Goal: Task Accomplishment & Management: Manage account settings

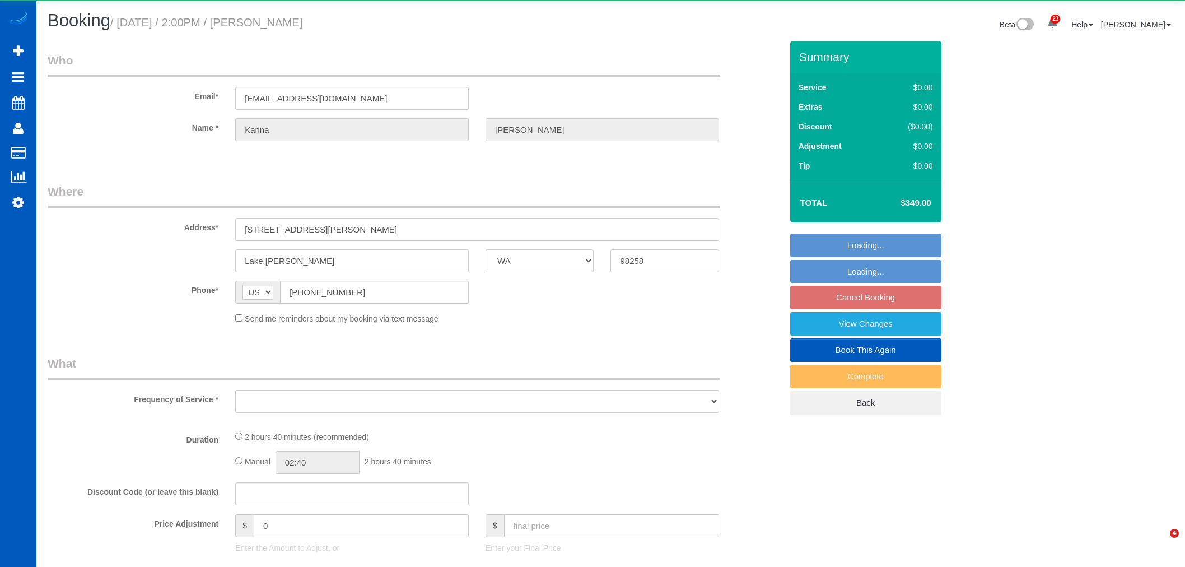
select select "WA"
select select "string:fspay-d8d770b2-e413-49e3-9502-cd5941d4059c"
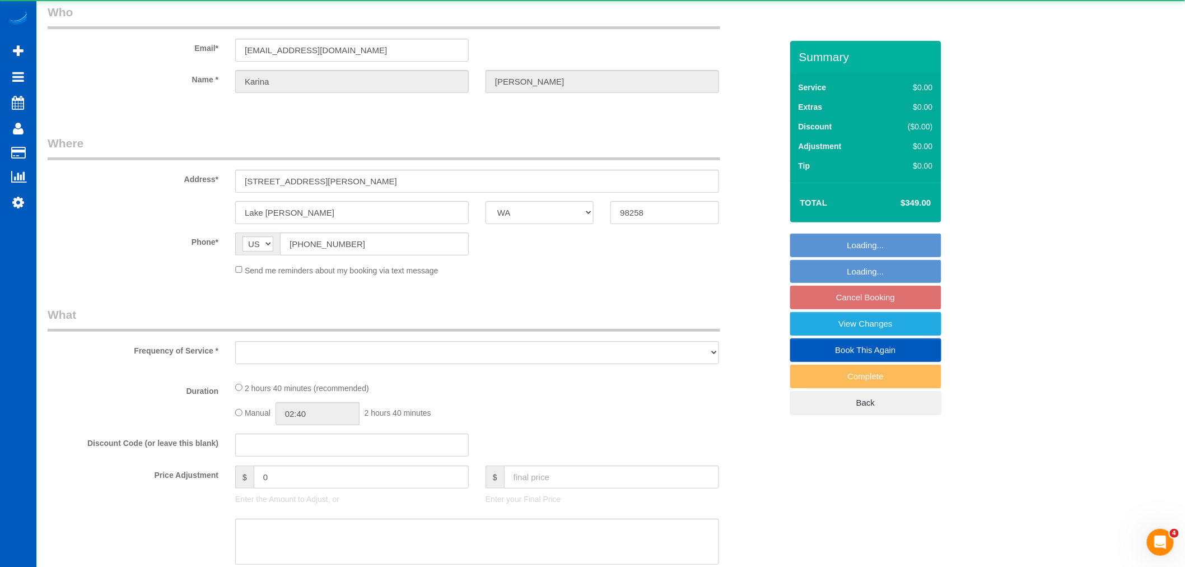
select select "object:3767"
select select "199"
select select "3001"
select select "3"
select select "4"
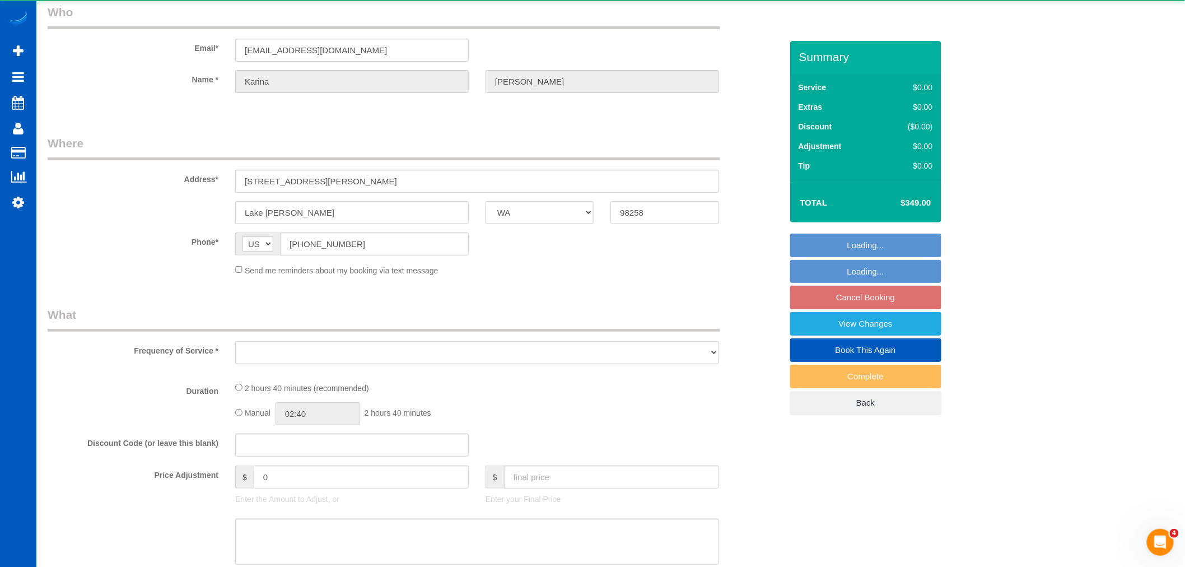
select select "spot3"
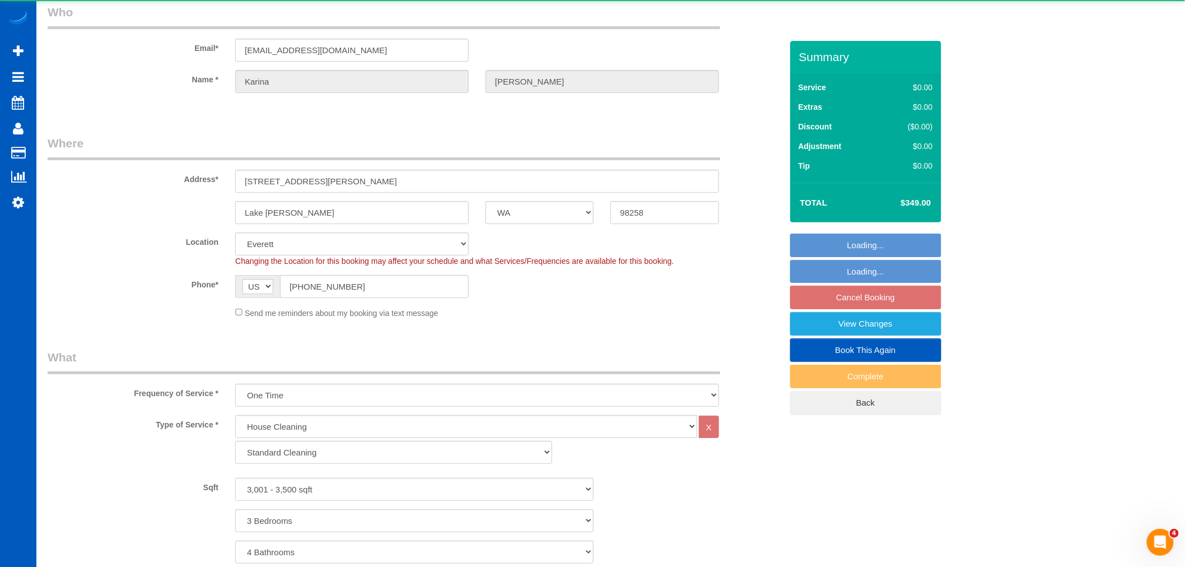
scroll to position [284, 0]
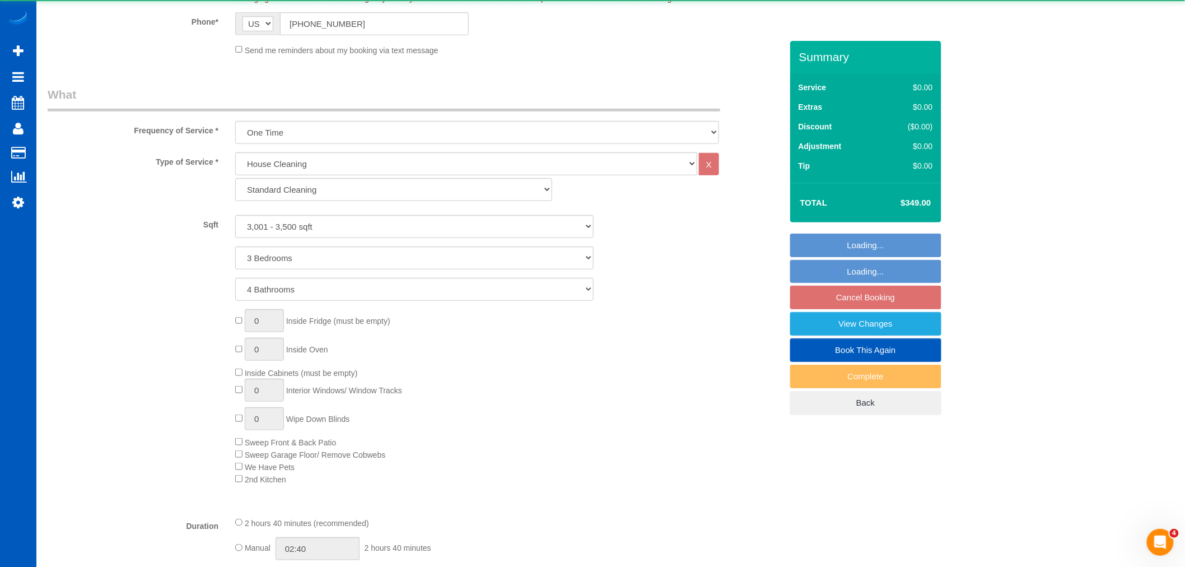
select select "3001"
select select "3"
select select "4"
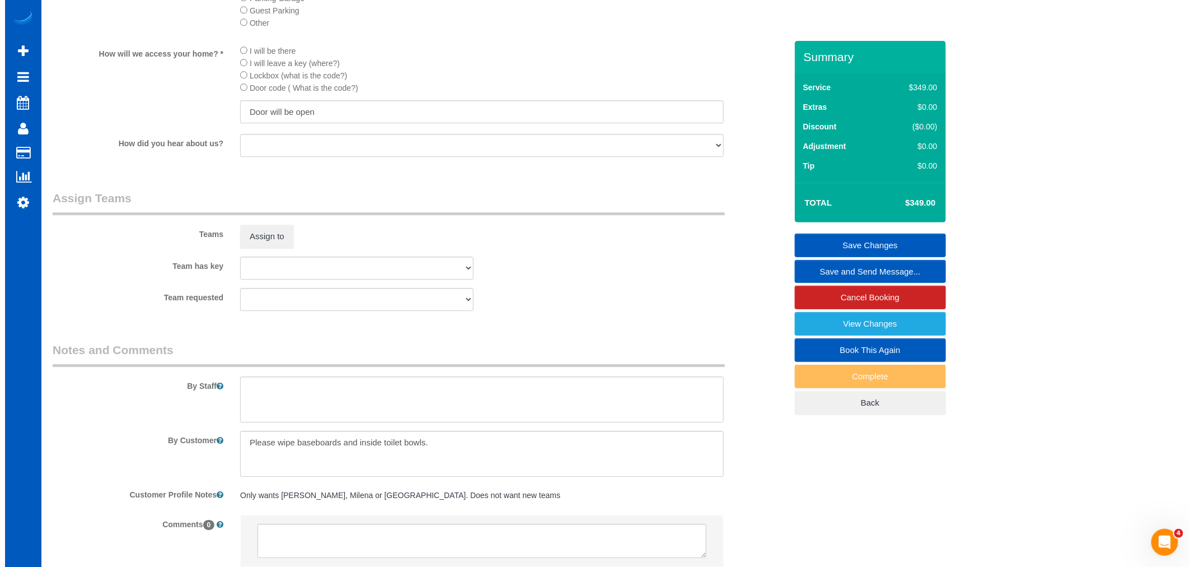
scroll to position [1368, 0]
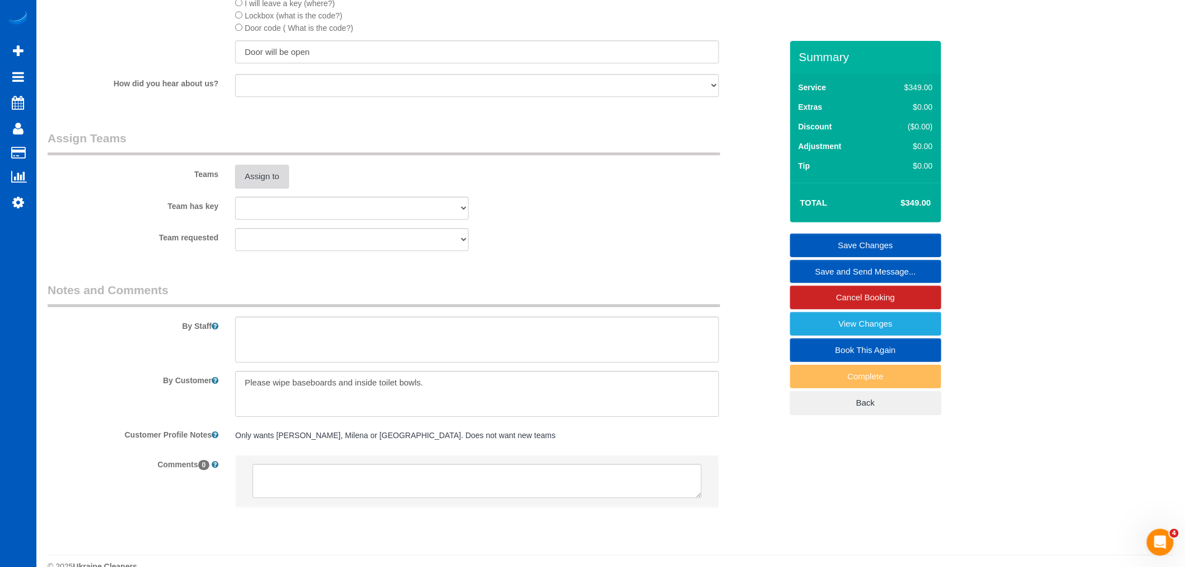
click at [252, 184] on button "Assign to" at bounding box center [262, 177] width 54 height 24
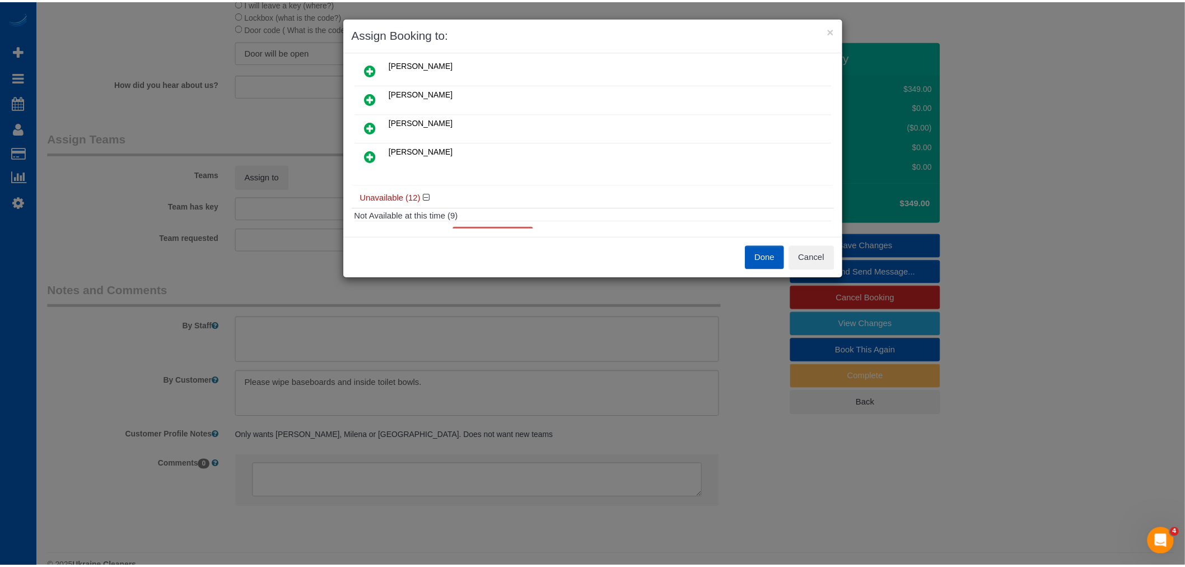
scroll to position [124, 0]
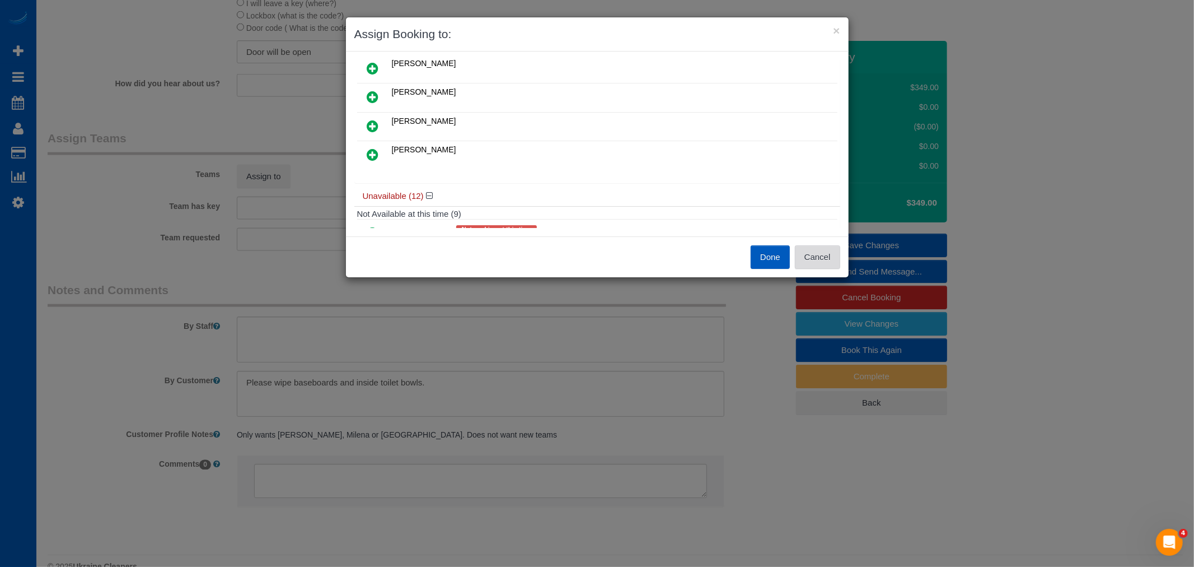
click at [812, 247] on button "Cancel" at bounding box center [817, 257] width 45 height 24
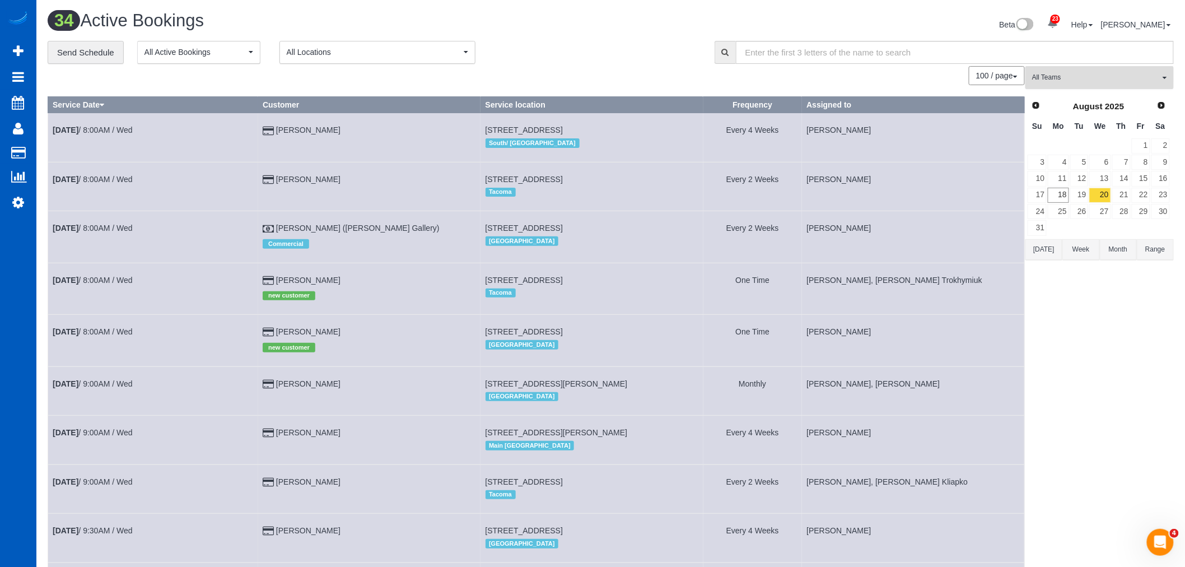
click at [1099, 85] on button "All Teams" at bounding box center [1099, 77] width 148 height 23
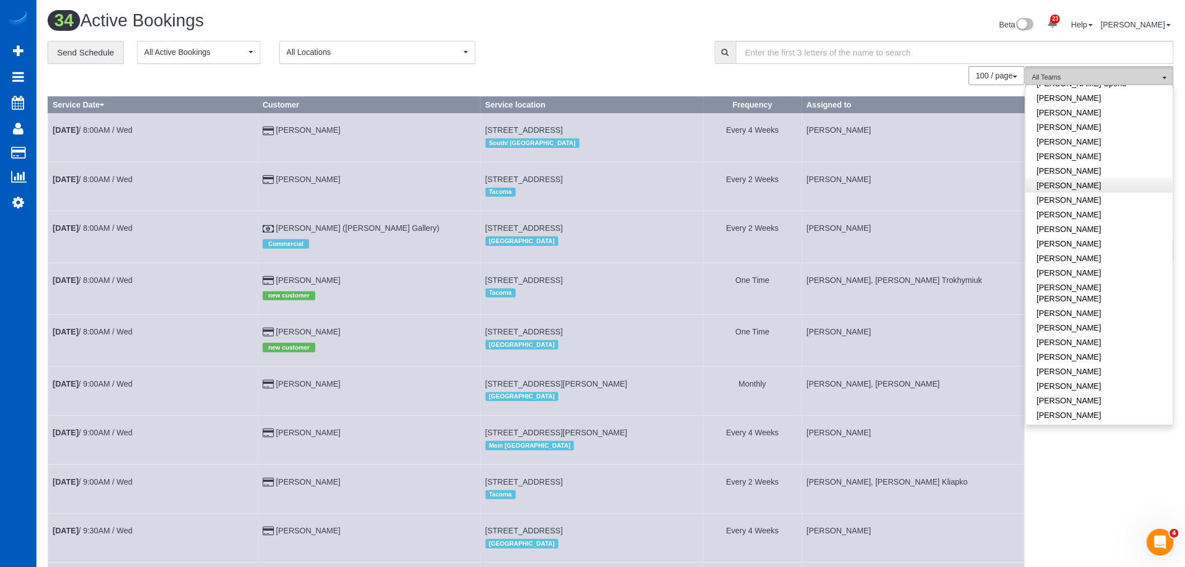
scroll to position [373, 0]
click at [1091, 203] on link "[PERSON_NAME]" at bounding box center [1099, 210] width 147 height 15
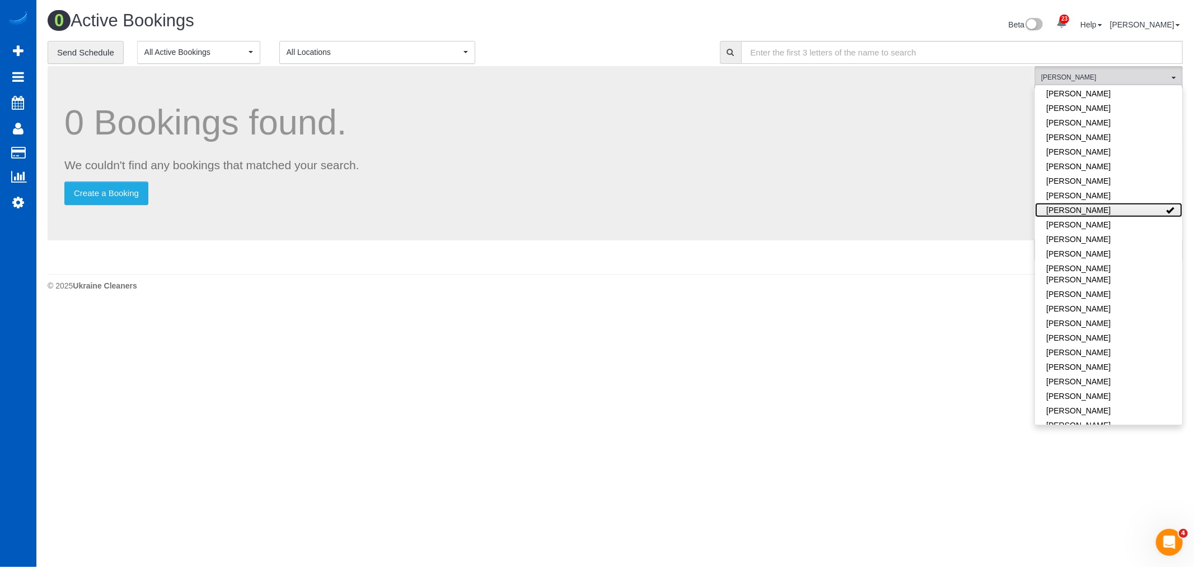
click at [1091, 203] on link "[PERSON_NAME]" at bounding box center [1108, 210] width 147 height 15
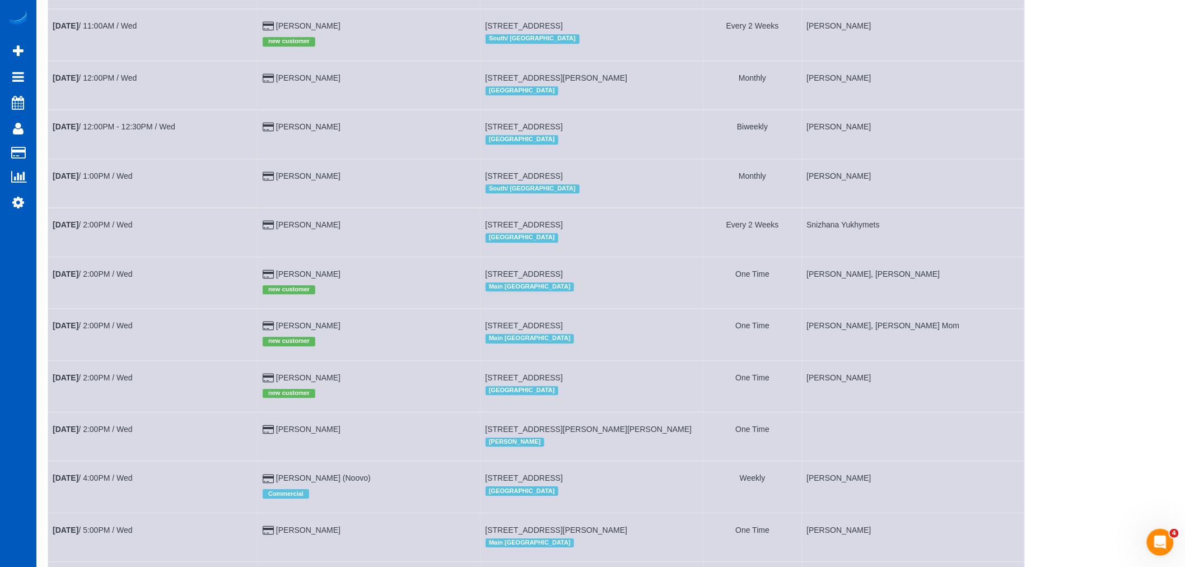
scroll to position [1244, 0]
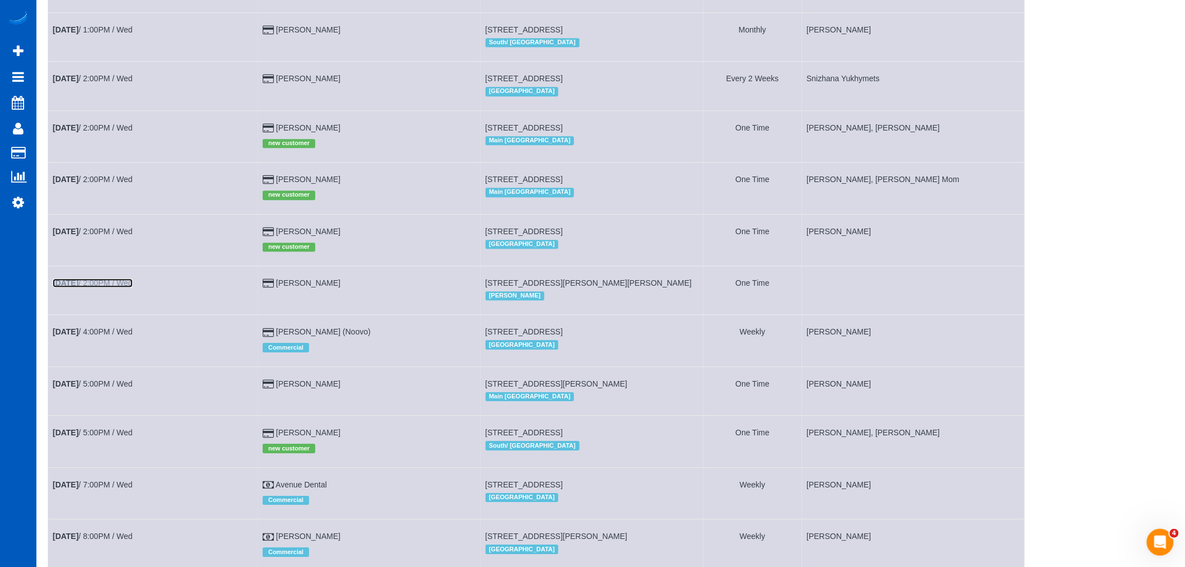
click at [92, 287] on link "[DATE] 2:00PM / Wed" at bounding box center [93, 282] width 80 height 9
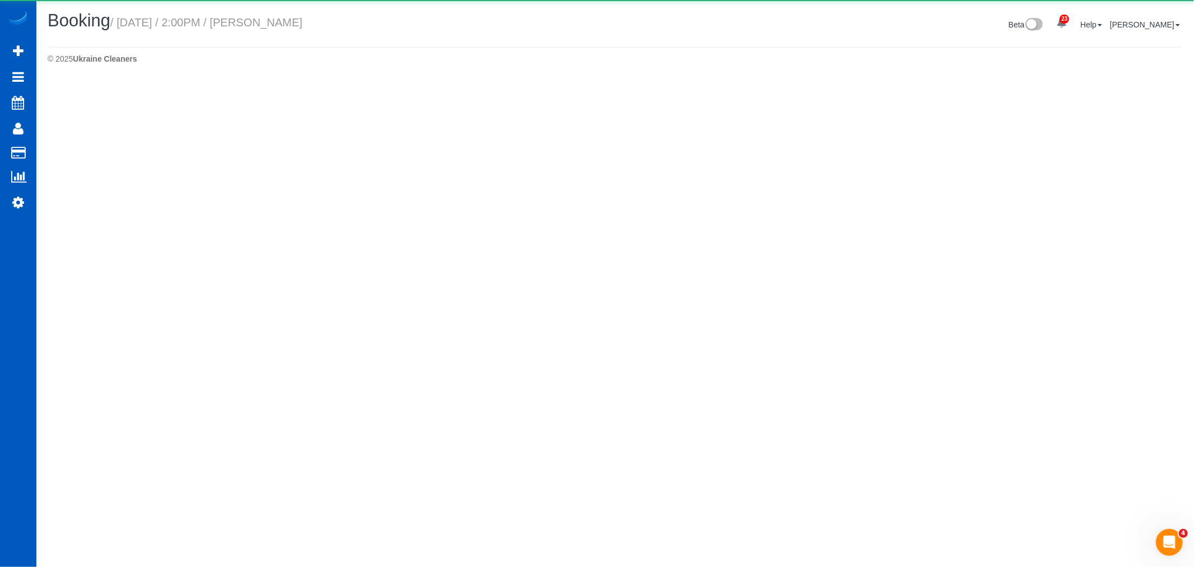
select select "WA"
select select "string:fspay-d8d770b2-e413-49e3-9502-cd5941d4059c"
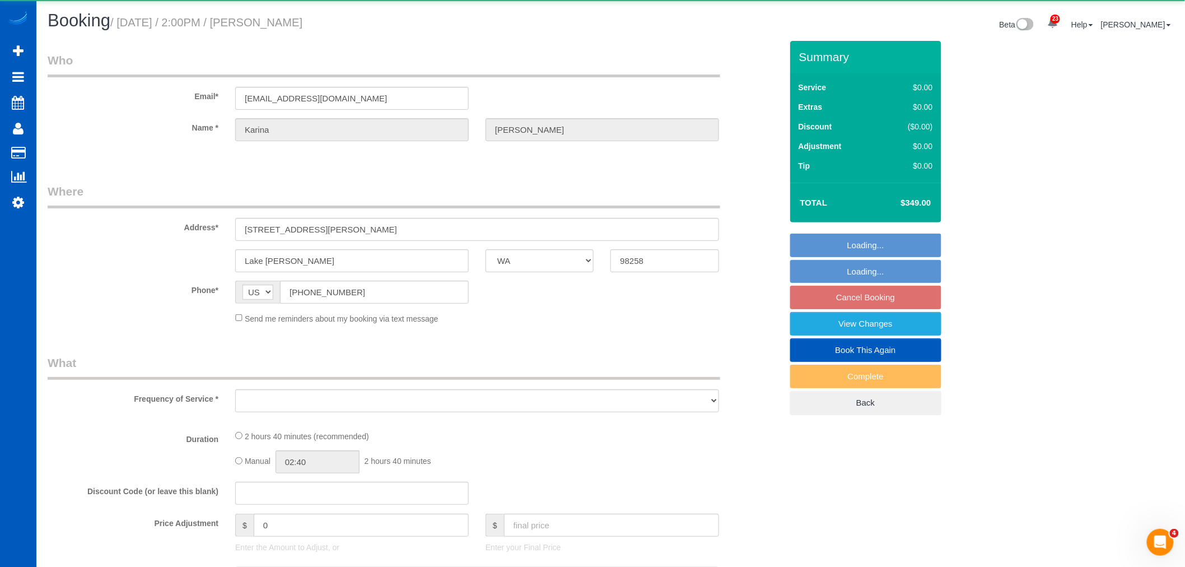
select select "object:6163"
select select "199"
select select "3001"
select select "3"
select select "4"
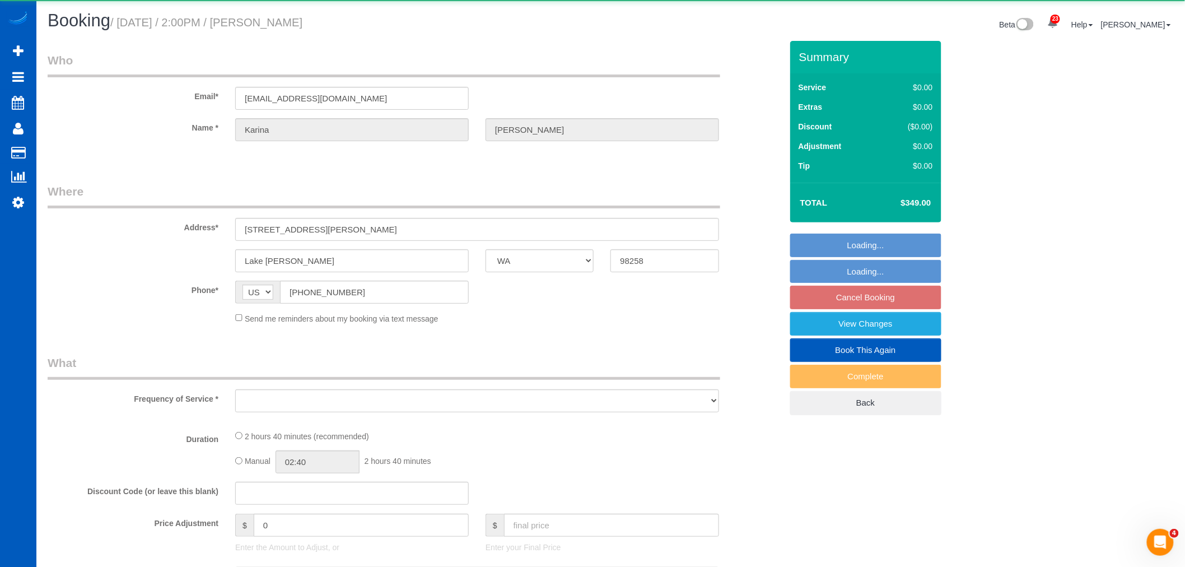
select select "spot18"
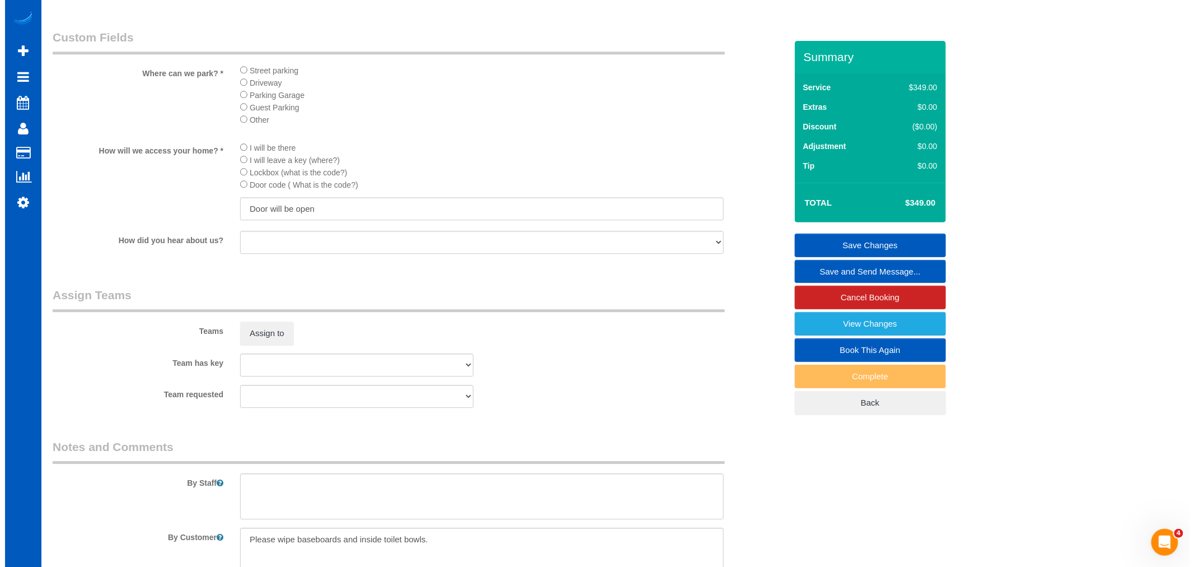
scroll to position [1244, 0]
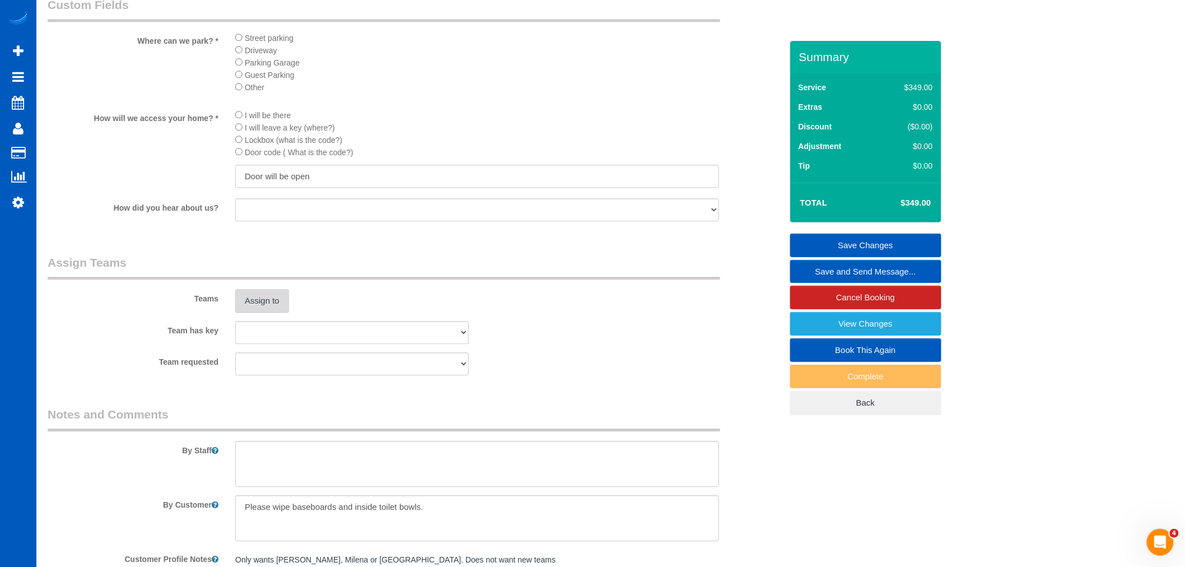
click at [275, 312] on button "Assign to" at bounding box center [262, 301] width 54 height 24
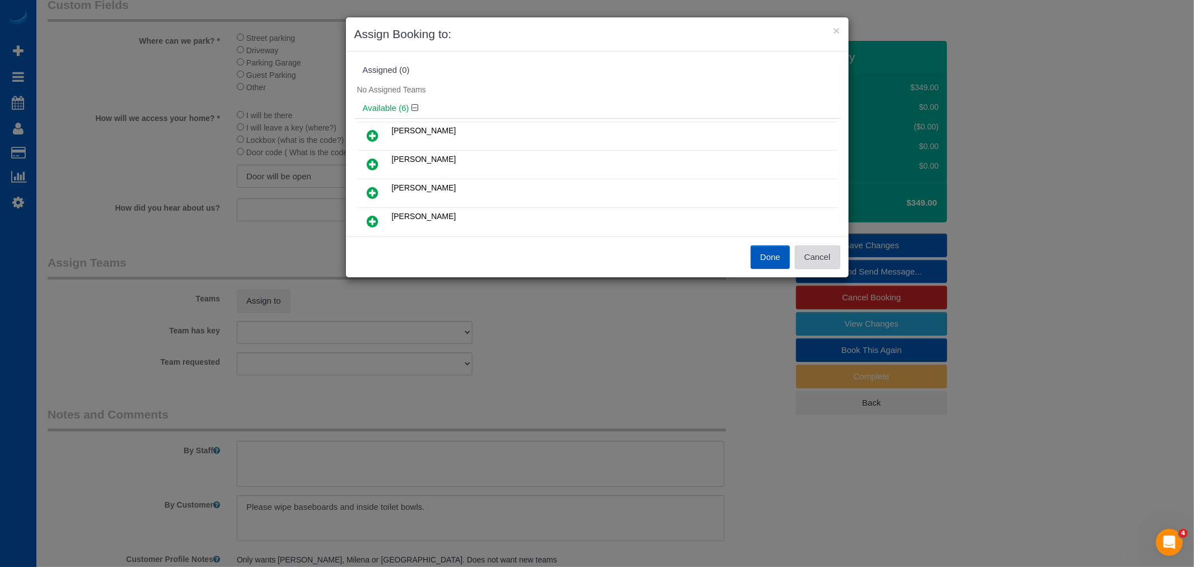
click at [819, 248] on button "Cancel" at bounding box center [817, 257] width 45 height 24
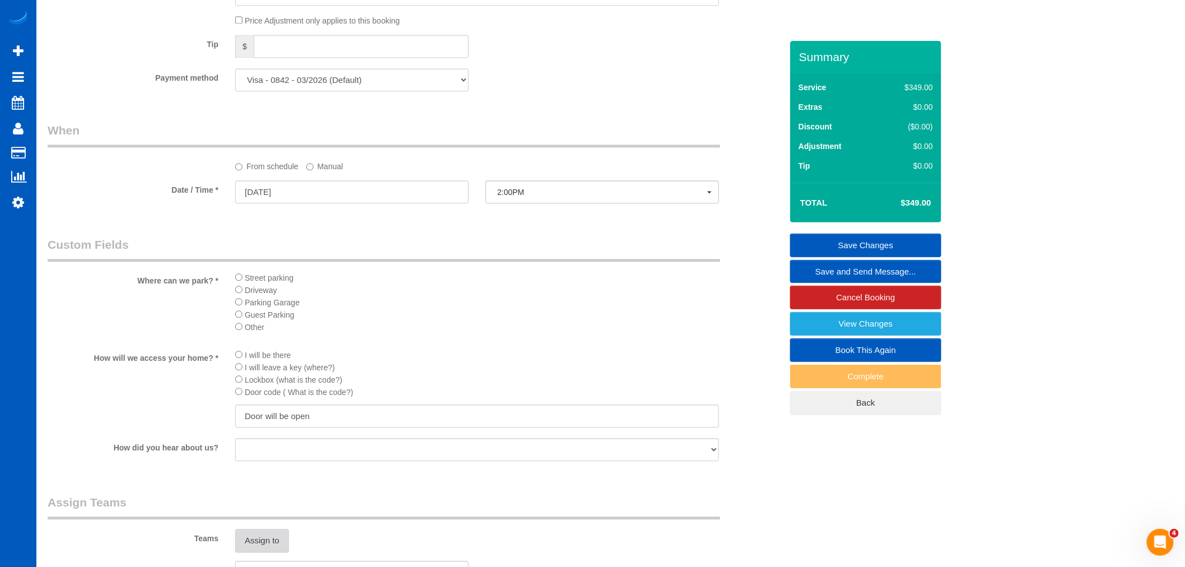
scroll to position [995, 0]
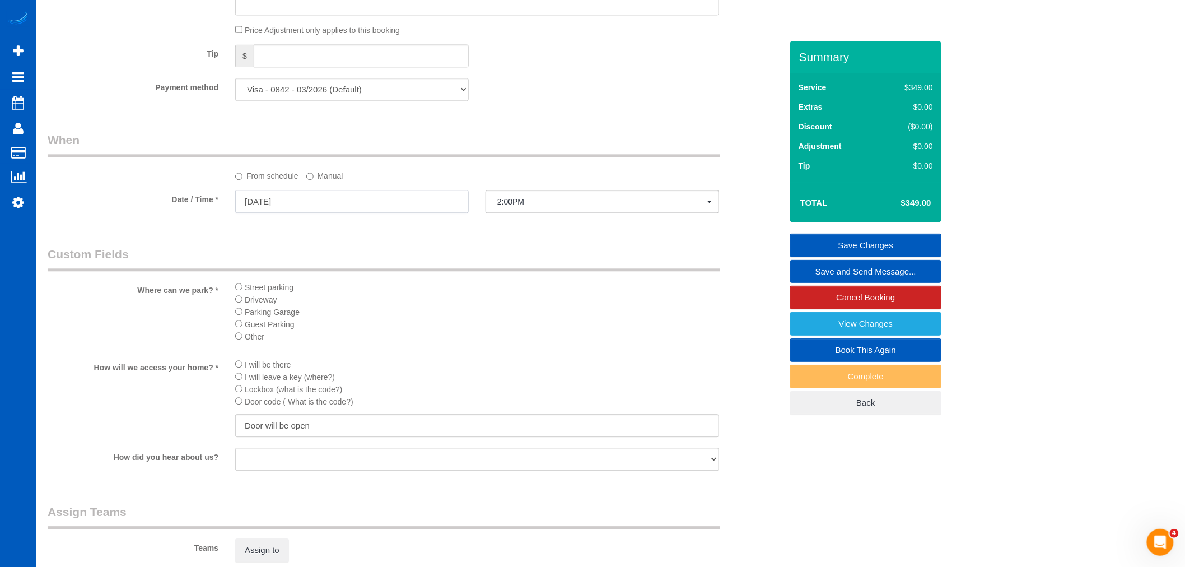
click at [292, 202] on input "[DATE]" at bounding box center [351, 201] width 233 height 23
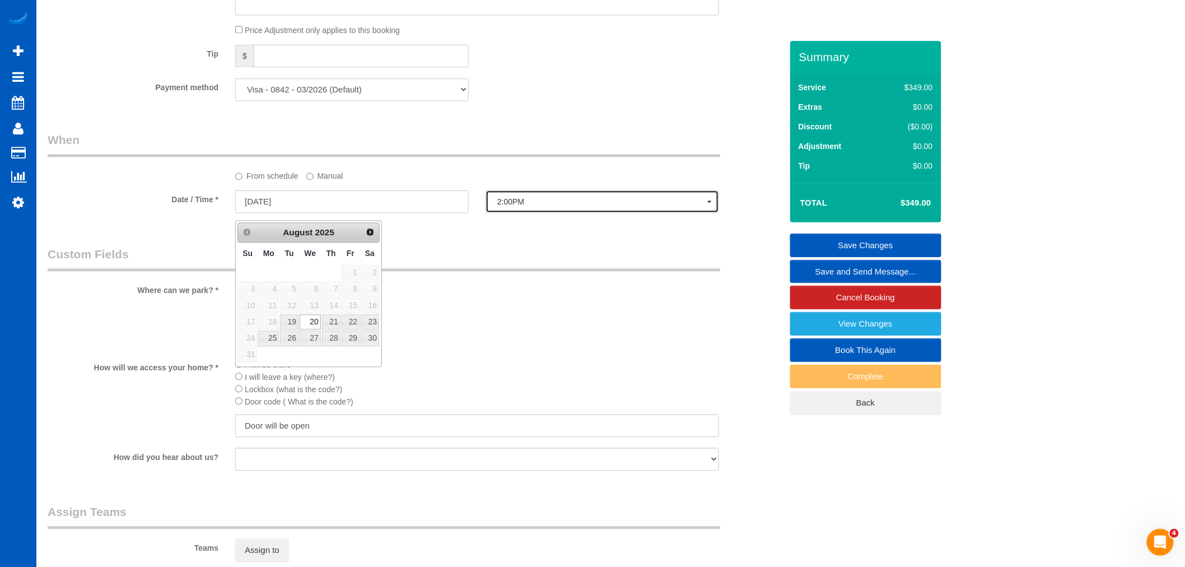
click at [520, 199] on button "2:00PM" at bounding box center [601, 201] width 233 height 23
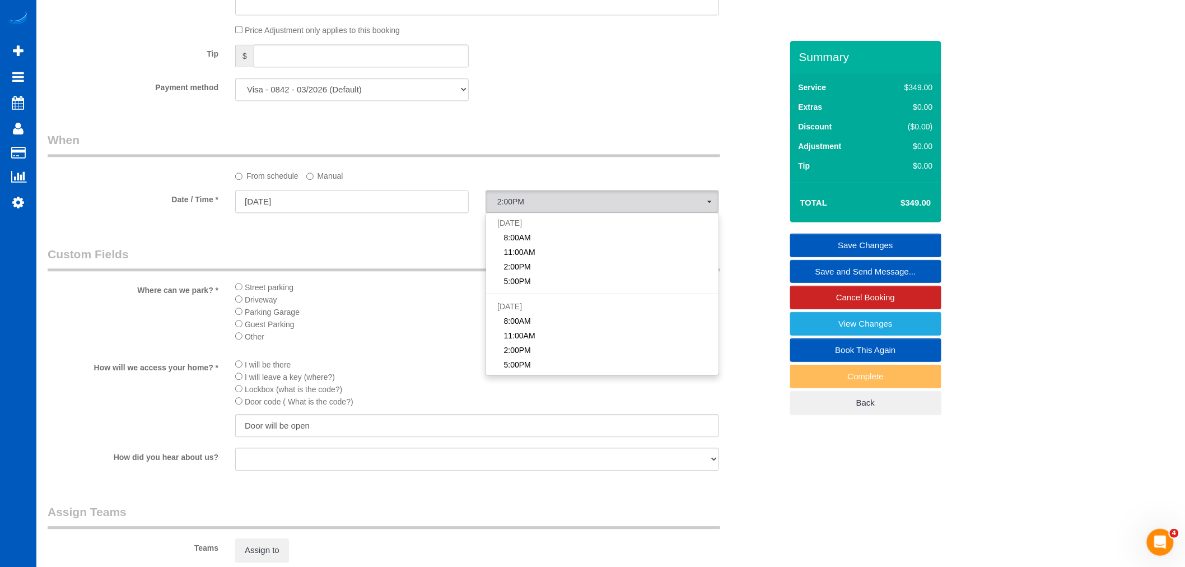
click at [304, 199] on input "[DATE]" at bounding box center [351, 201] width 233 height 23
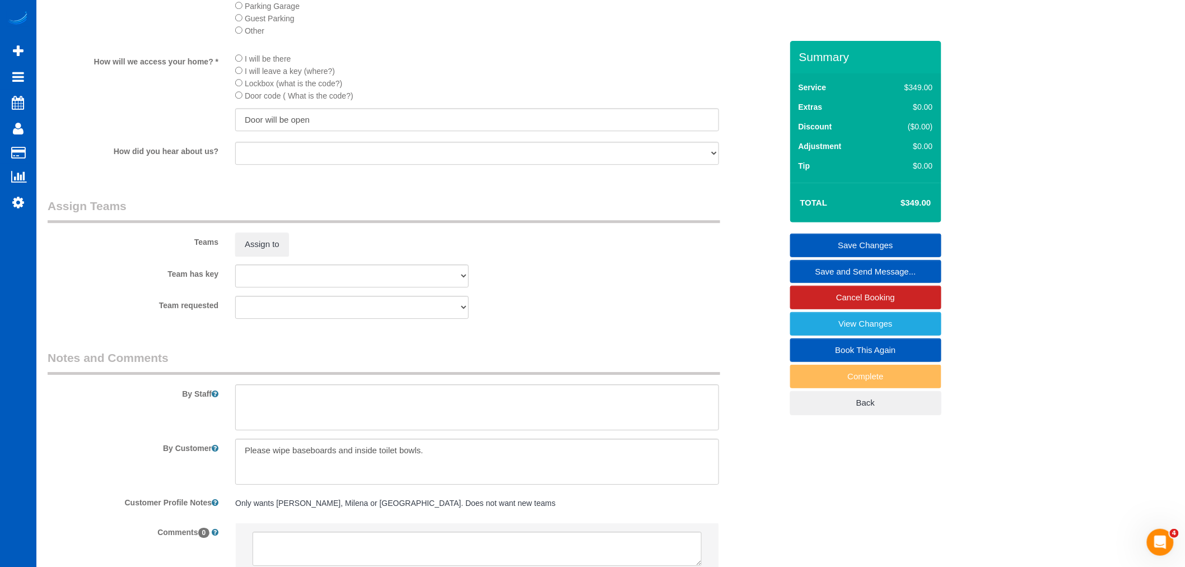
scroll to position [1306, 0]
click at [242, 250] on button "Assign to" at bounding box center [262, 239] width 54 height 24
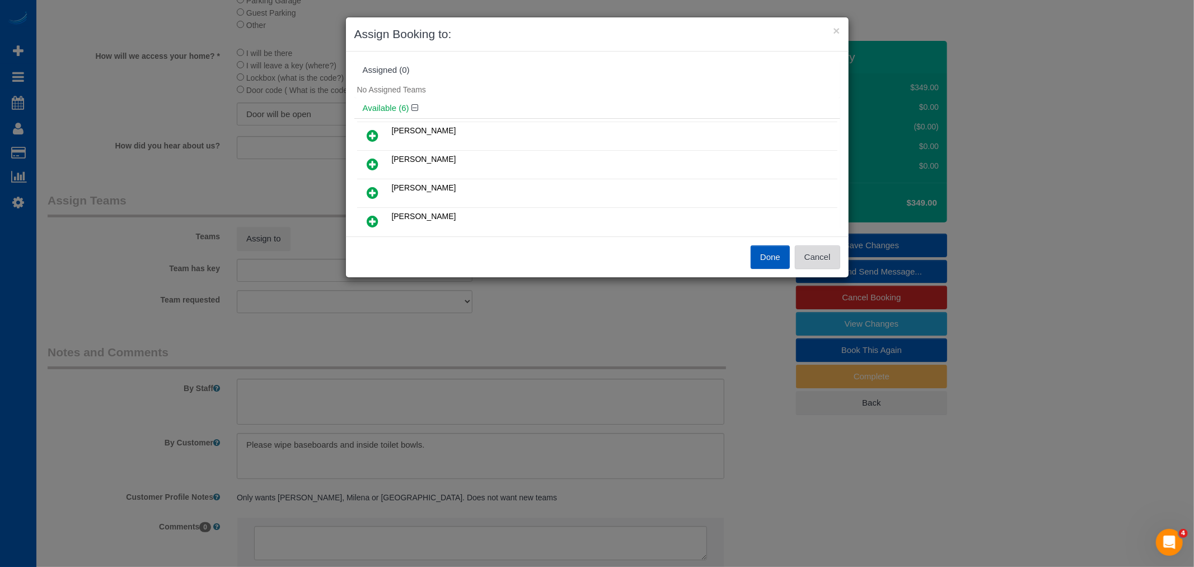
click at [827, 265] on button "Cancel" at bounding box center [817, 257] width 45 height 24
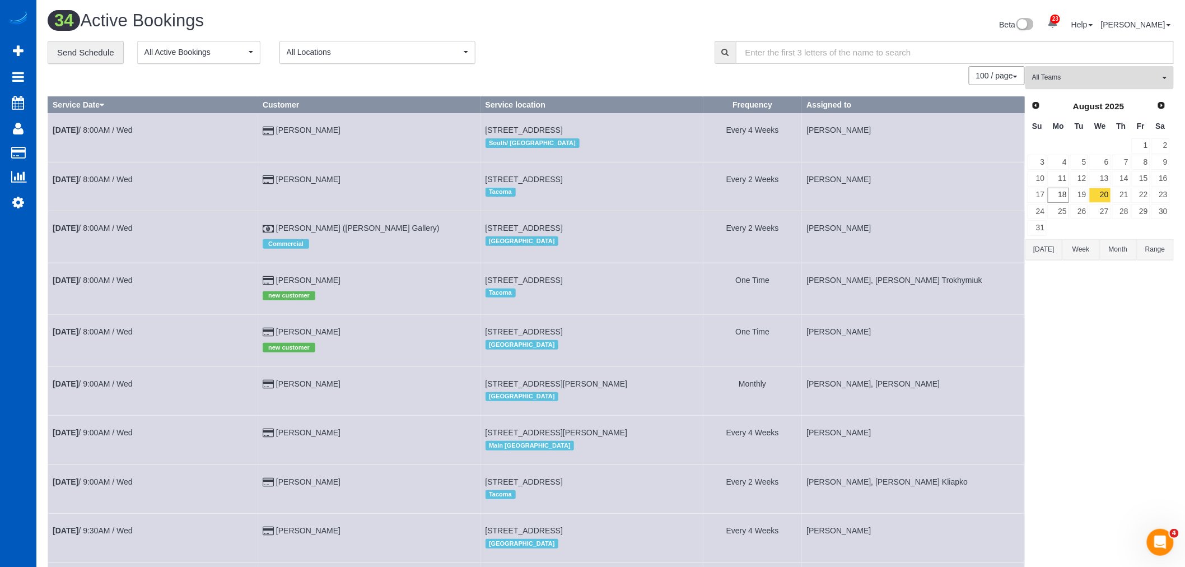
click at [1106, 73] on span "All Teams" at bounding box center [1096, 78] width 128 height 10
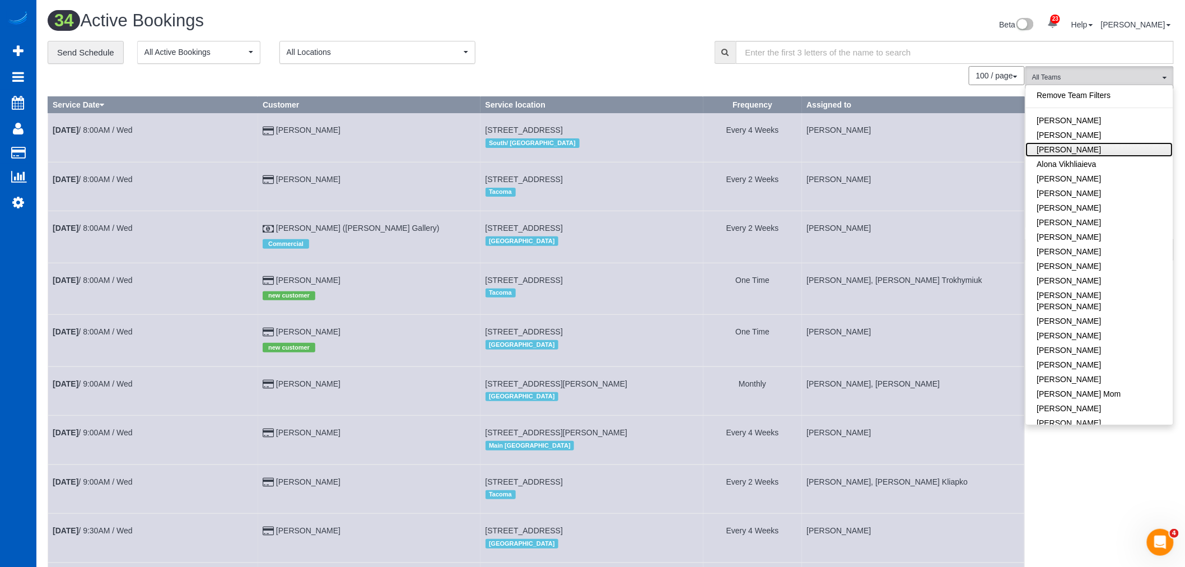
click at [1094, 144] on link "[PERSON_NAME]" at bounding box center [1099, 149] width 147 height 15
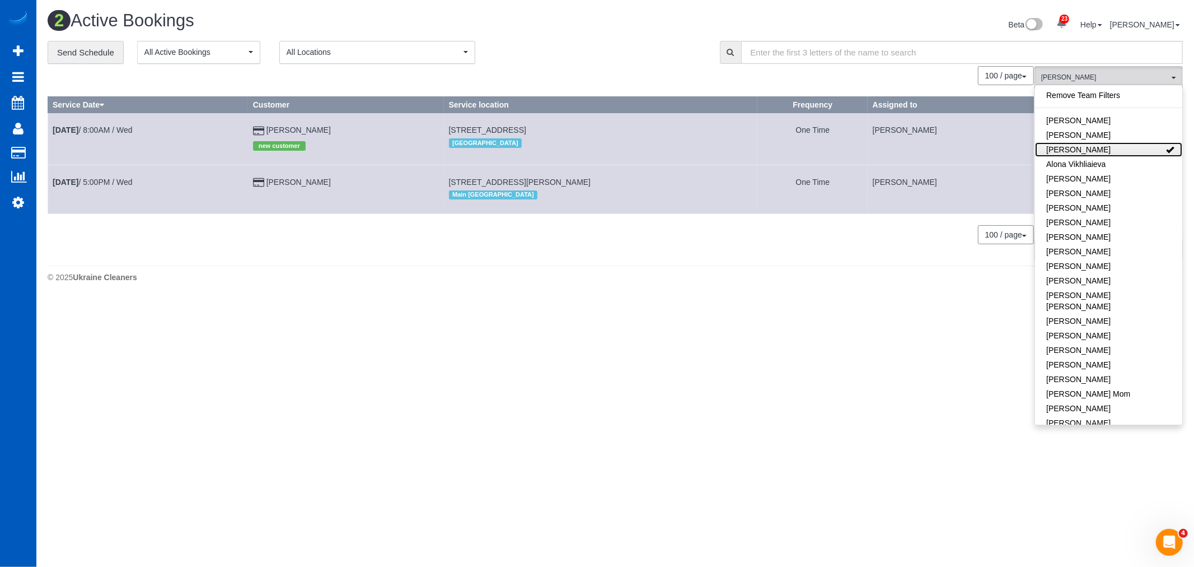
click at [1094, 144] on link "[PERSON_NAME]" at bounding box center [1108, 149] width 147 height 15
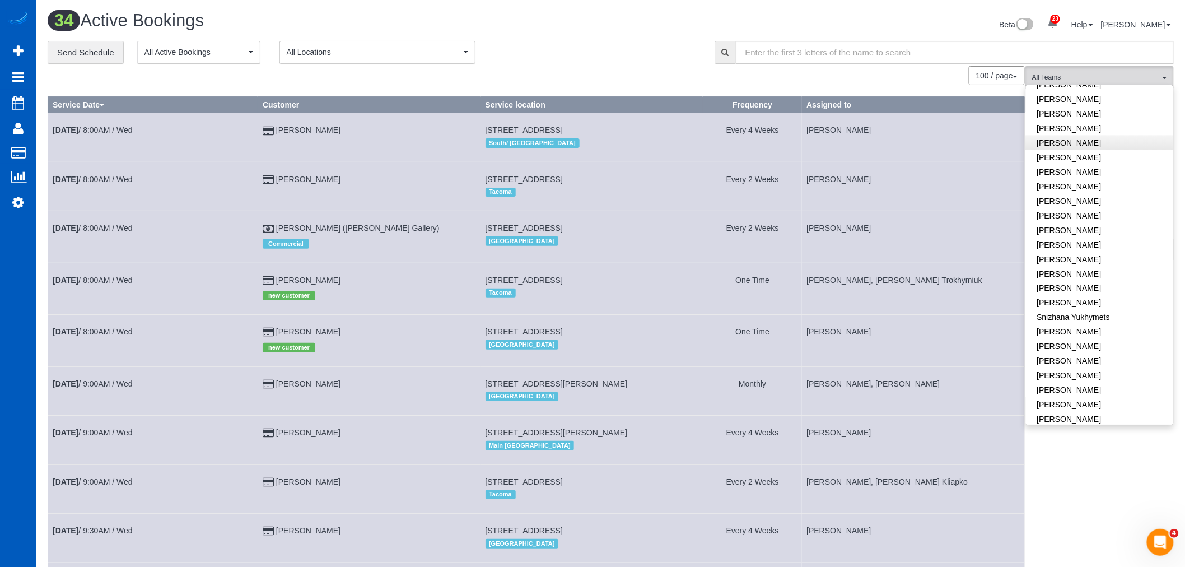
scroll to position [723, 0]
click at [1062, 417] on link "[PERSON_NAME]" at bounding box center [1099, 424] width 147 height 15
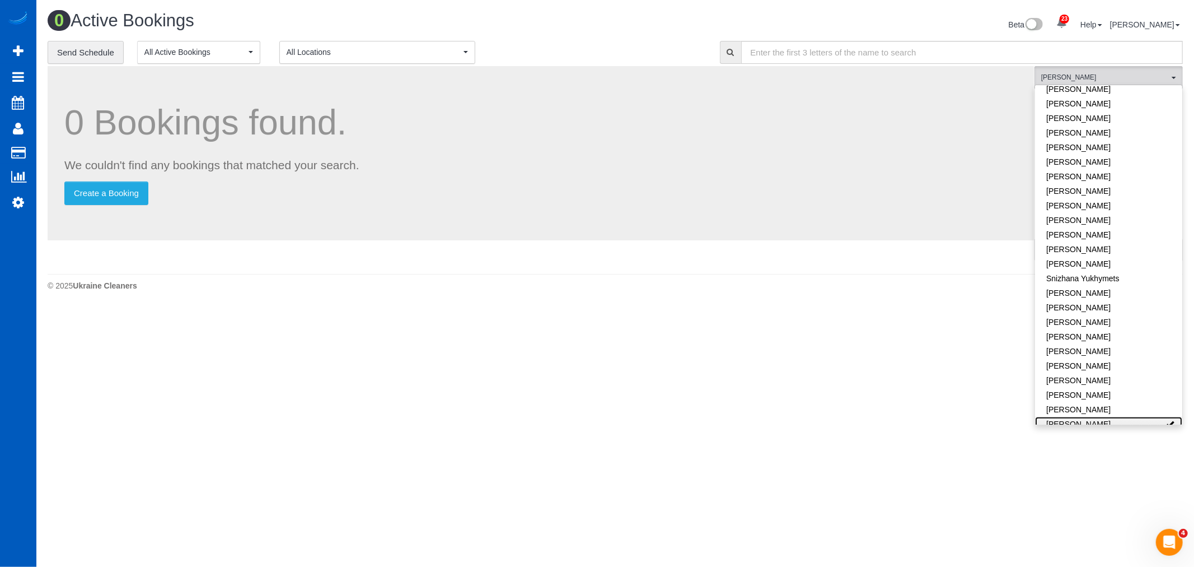
click at [1062, 417] on link "[PERSON_NAME]" at bounding box center [1108, 424] width 147 height 15
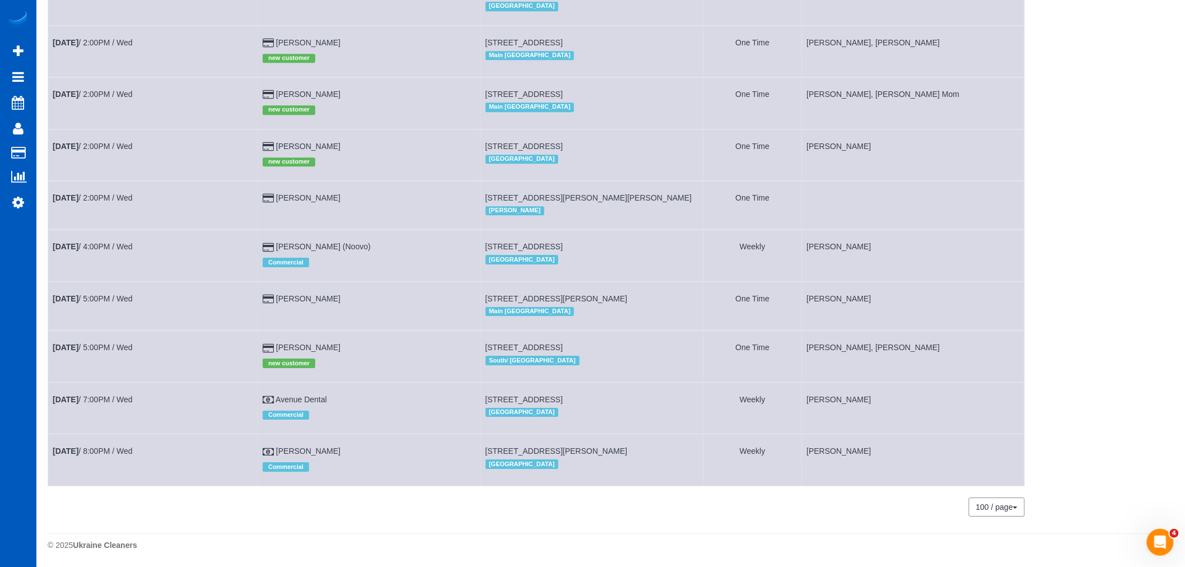
scroll to position [1363, 0]
click at [92, 193] on link "[DATE] 2:00PM / Wed" at bounding box center [93, 197] width 80 height 9
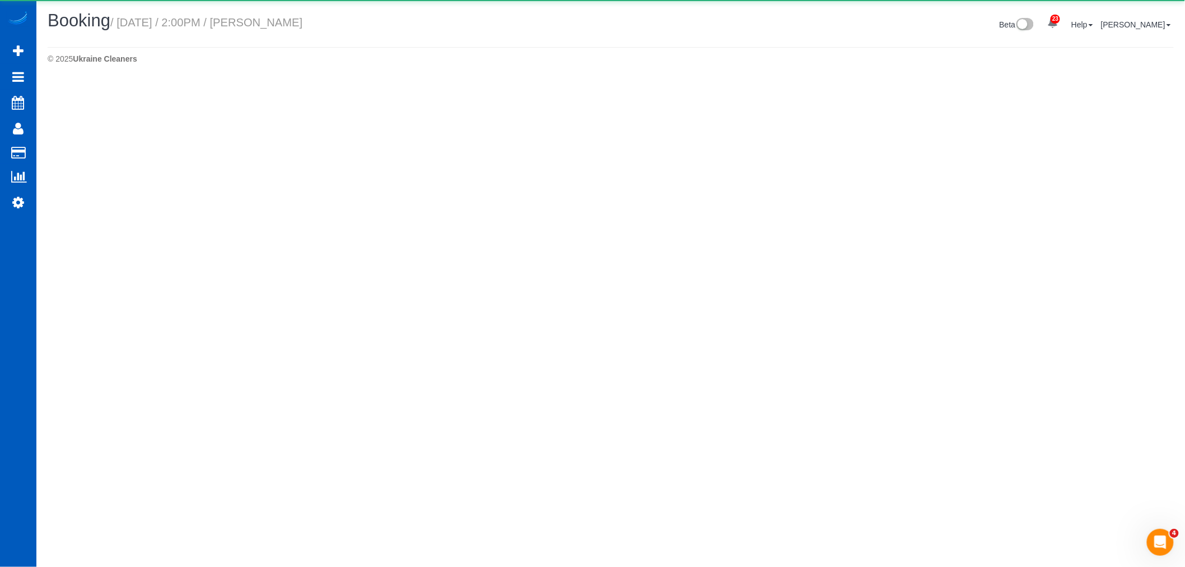
select select "WA"
select select "string:fspay-d8d770b2-e413-49e3-9502-cd5941d4059c"
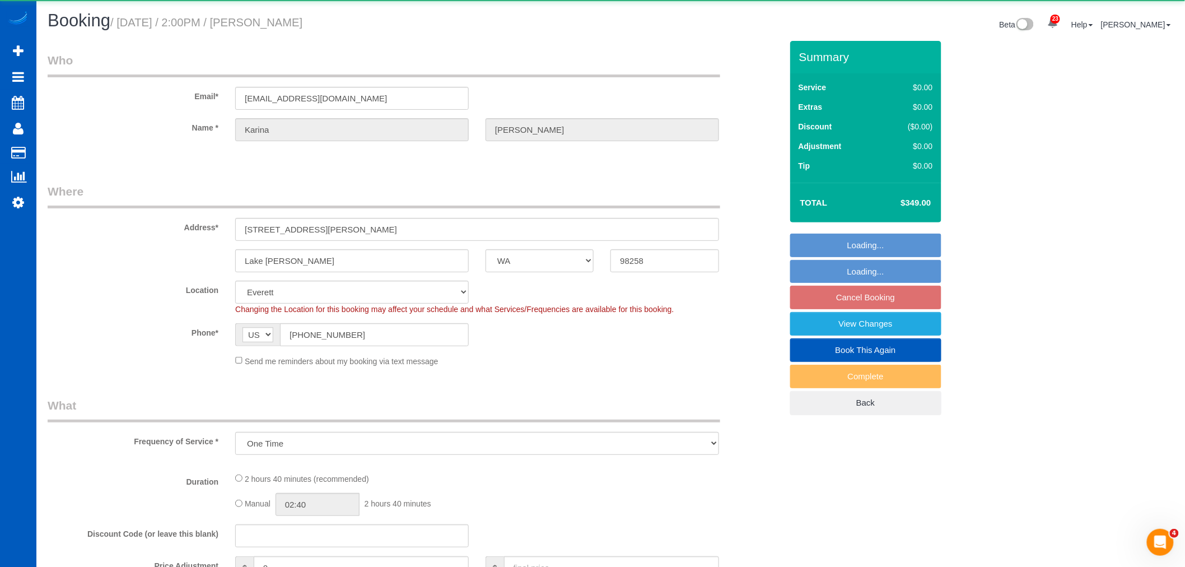
select select "object:9223"
select select "199"
select select "3001"
select select "3"
select select "4"
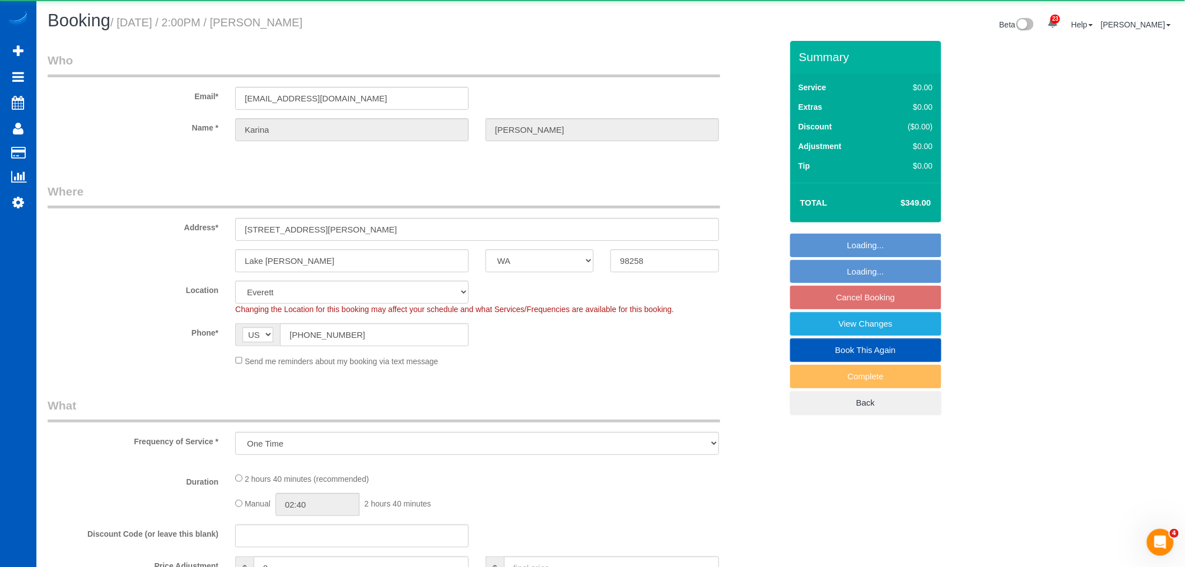
select select "spot33"
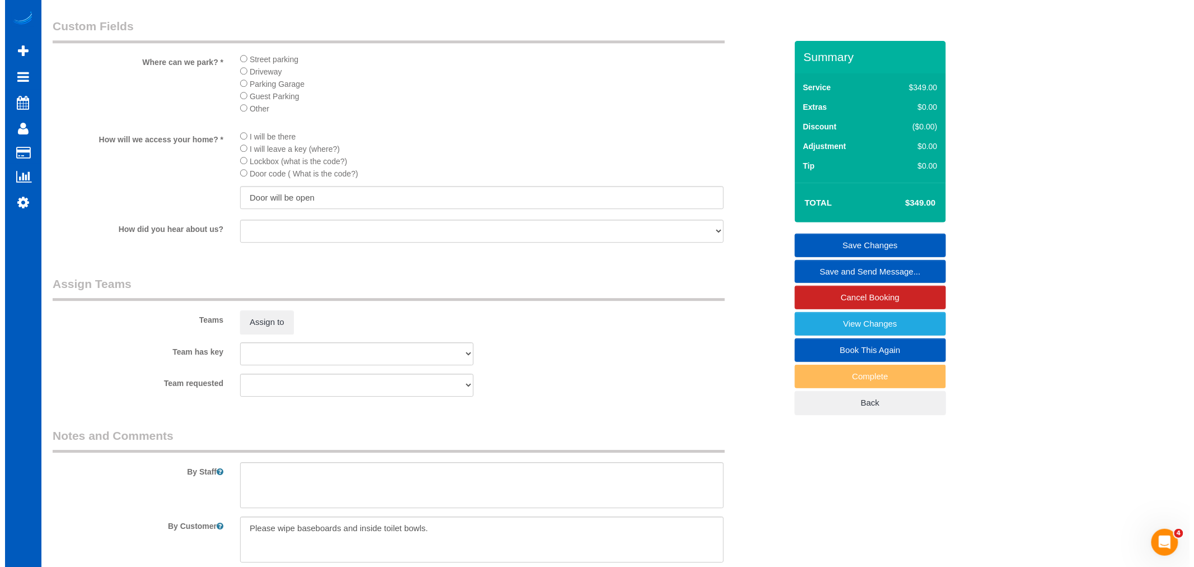
scroll to position [1244, 0]
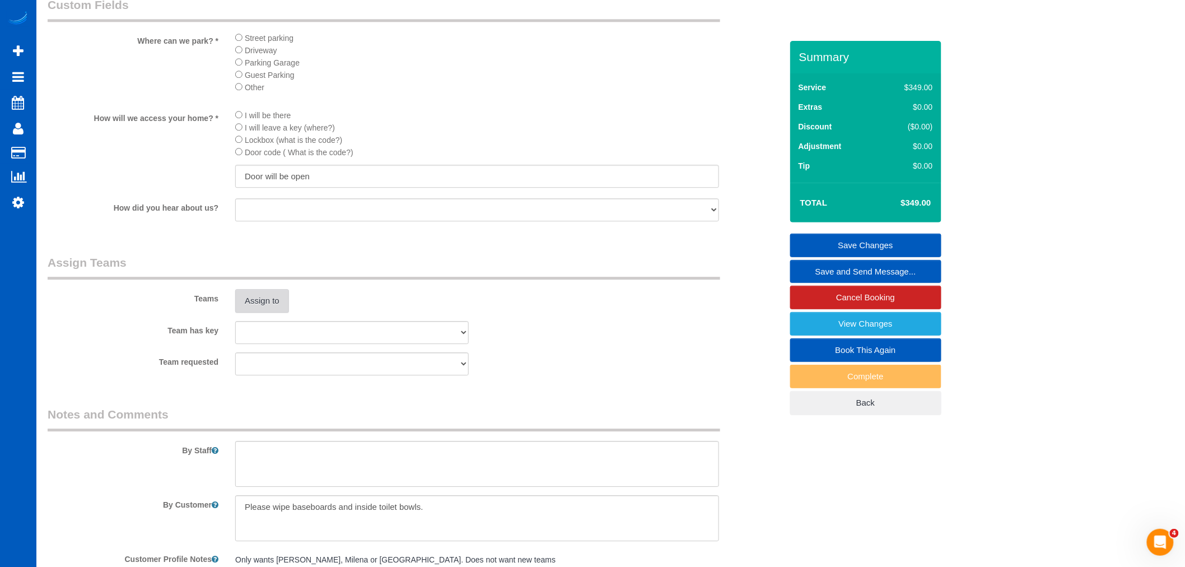
click at [268, 312] on button "Assign to" at bounding box center [262, 301] width 54 height 24
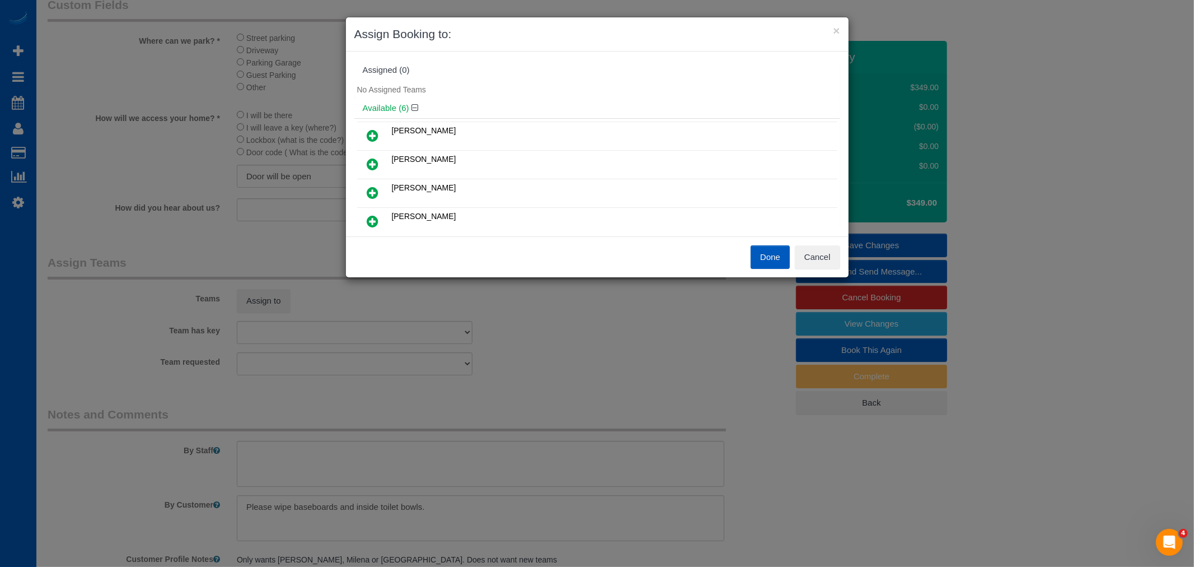
click at [377, 219] on icon at bounding box center [373, 220] width 12 height 13
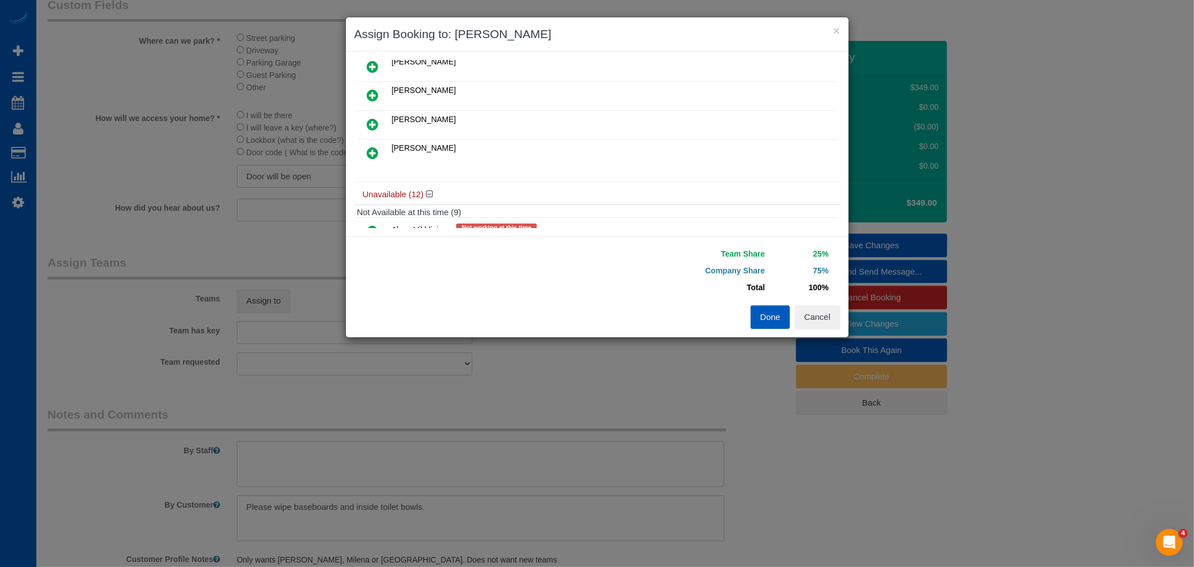
scroll to position [62, 0]
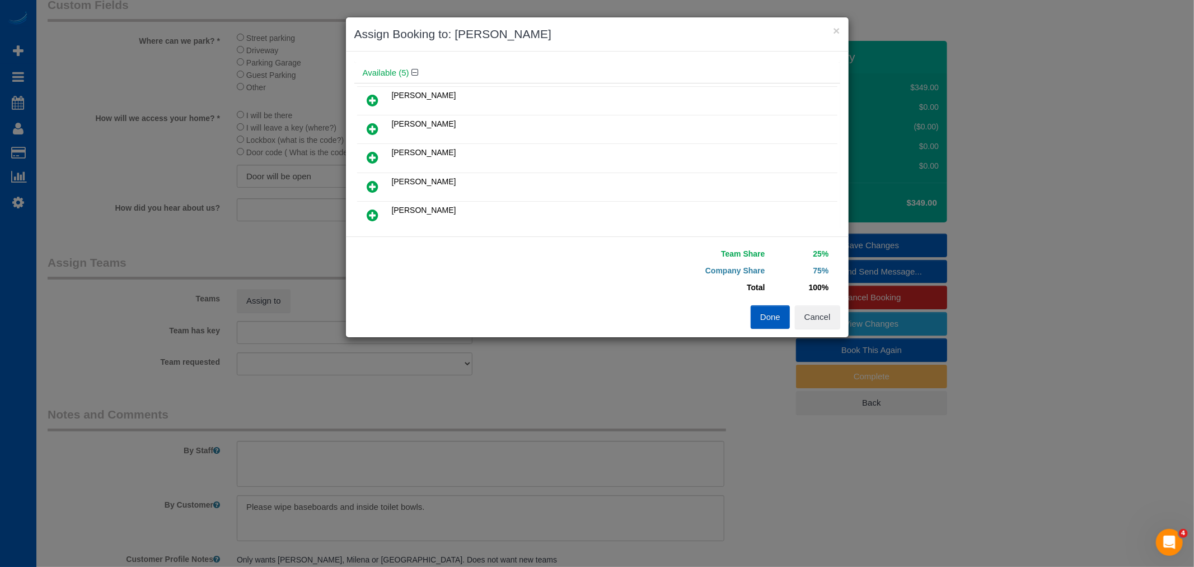
click at [373, 127] on icon at bounding box center [373, 128] width 12 height 13
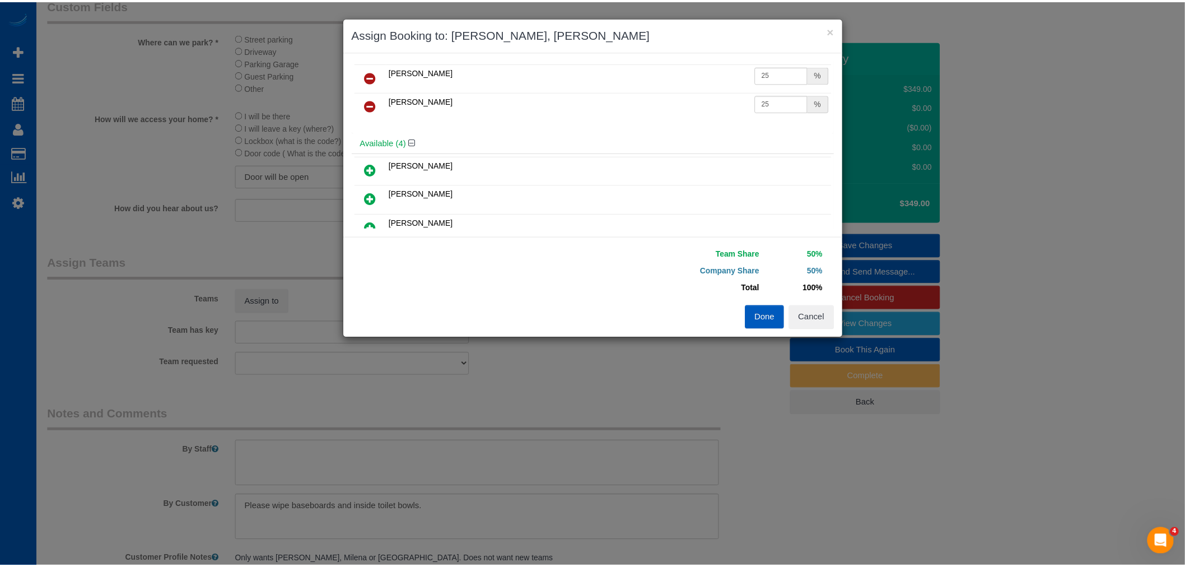
scroll to position [0, 0]
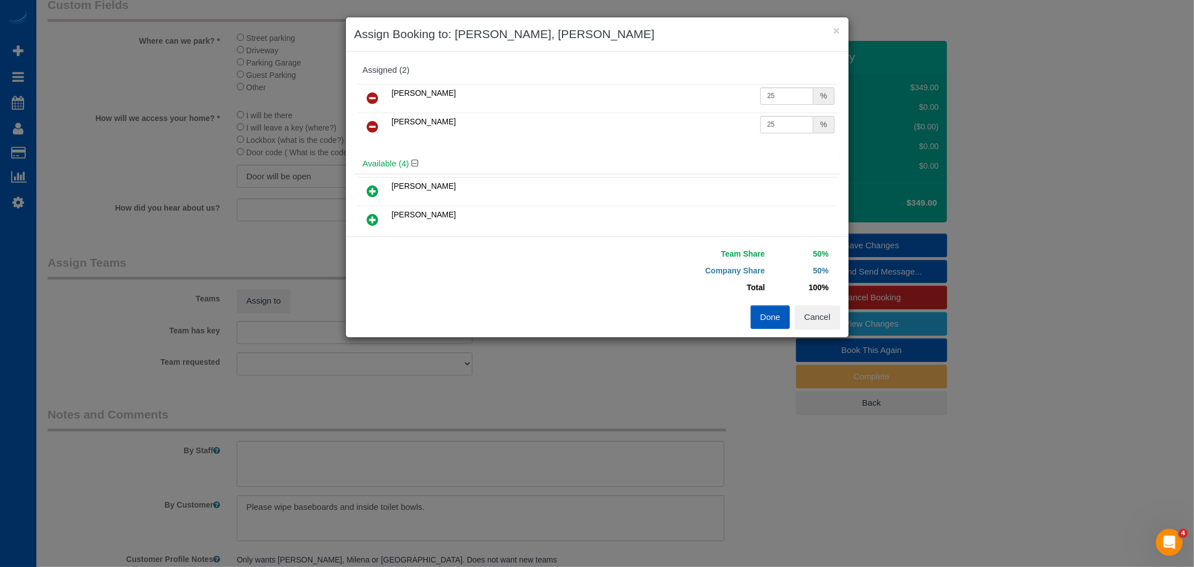
click at [777, 315] on button "Done" at bounding box center [770, 317] width 39 height 24
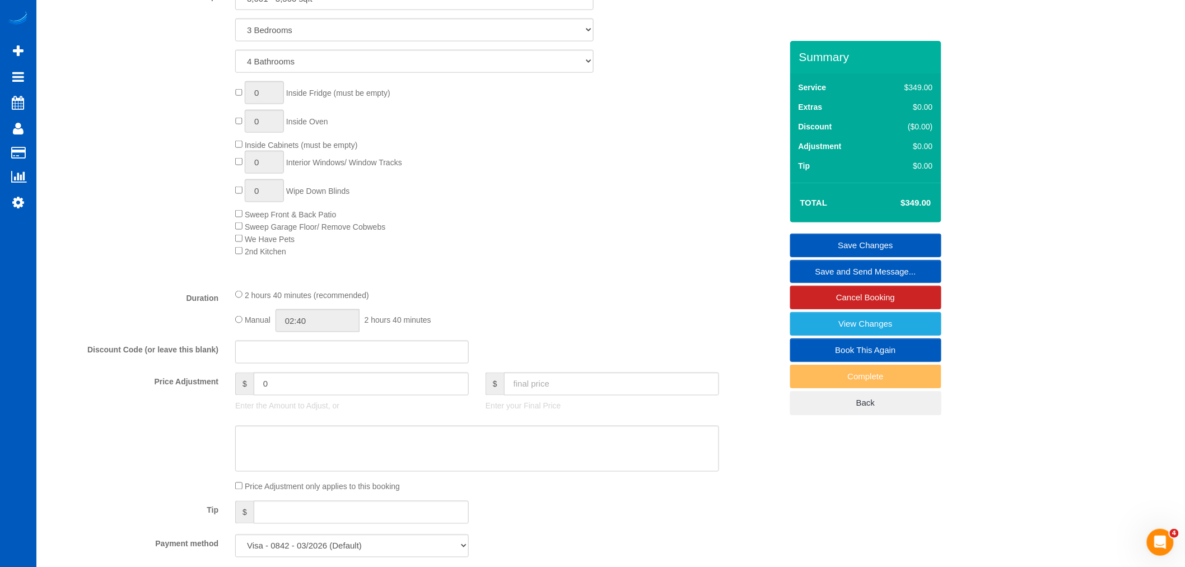
scroll to position [534, 0]
click at [883, 246] on link "Save Changes" at bounding box center [865, 245] width 151 height 24
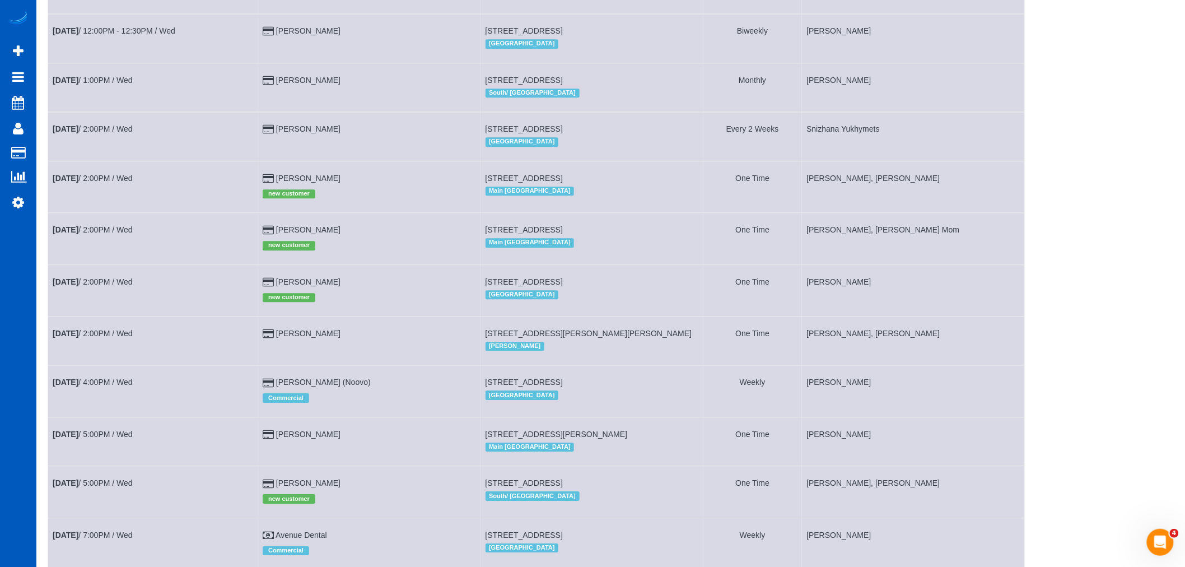
scroll to position [1301, 0]
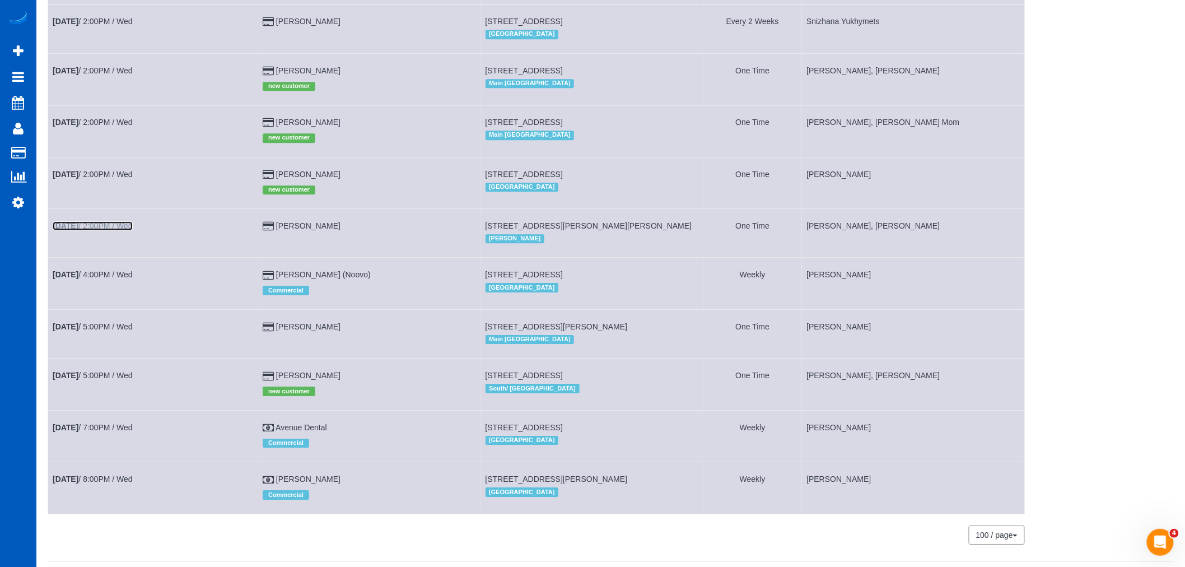
click at [118, 230] on link "[DATE] 2:00PM / Wed" at bounding box center [93, 225] width 80 height 9
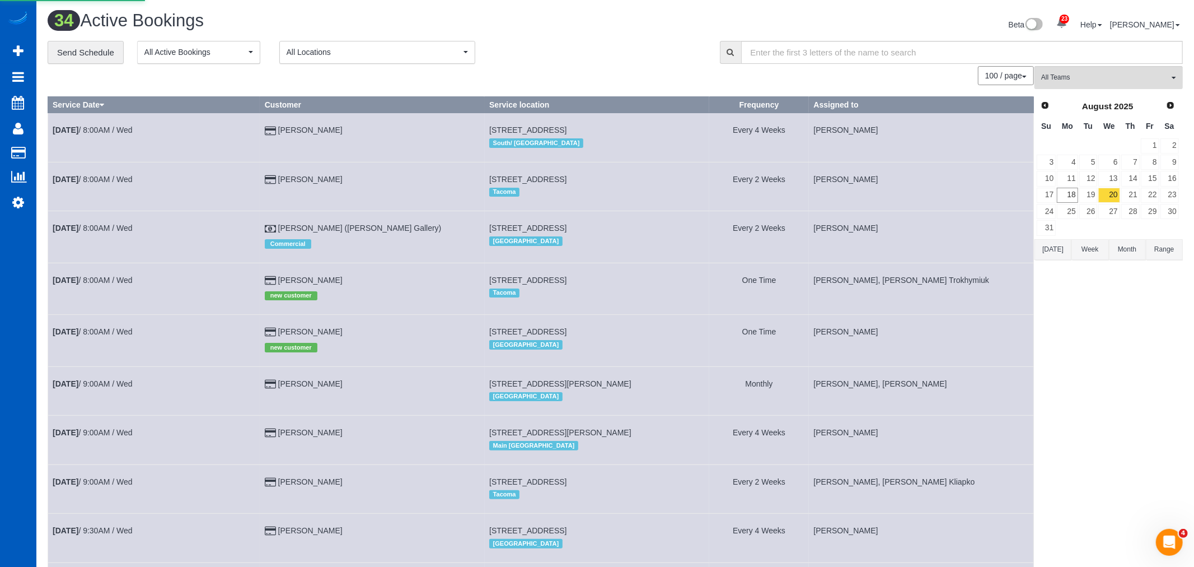
select select "WA"
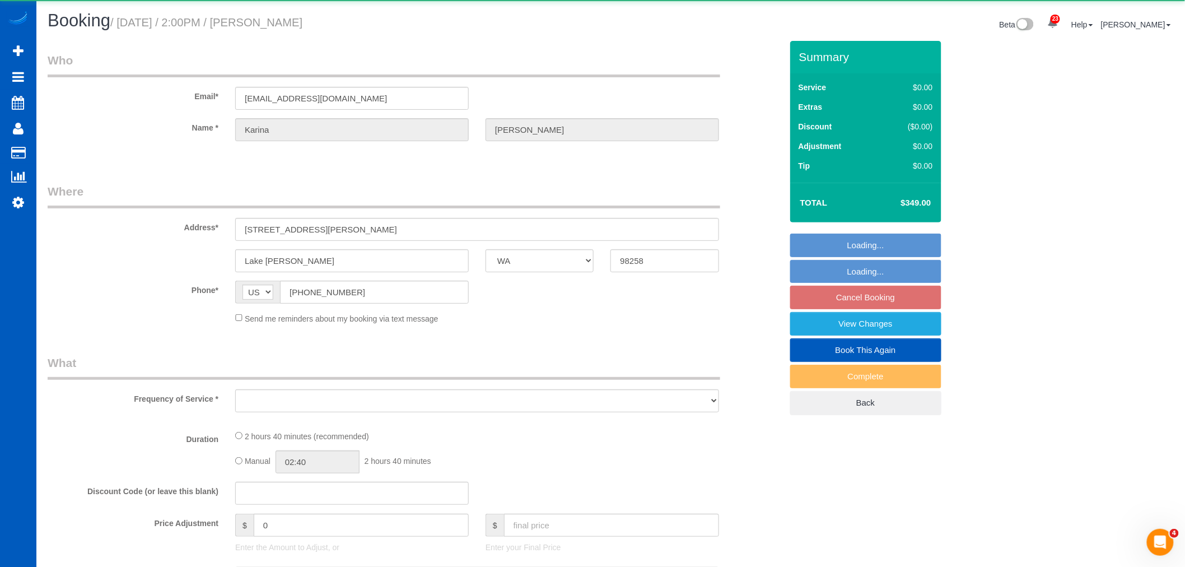
select select "object:10896"
select select "string:fspay-d8d770b2-e413-49e3-9502-cd5941d4059c"
select select "199"
select select "3001"
select select "3"
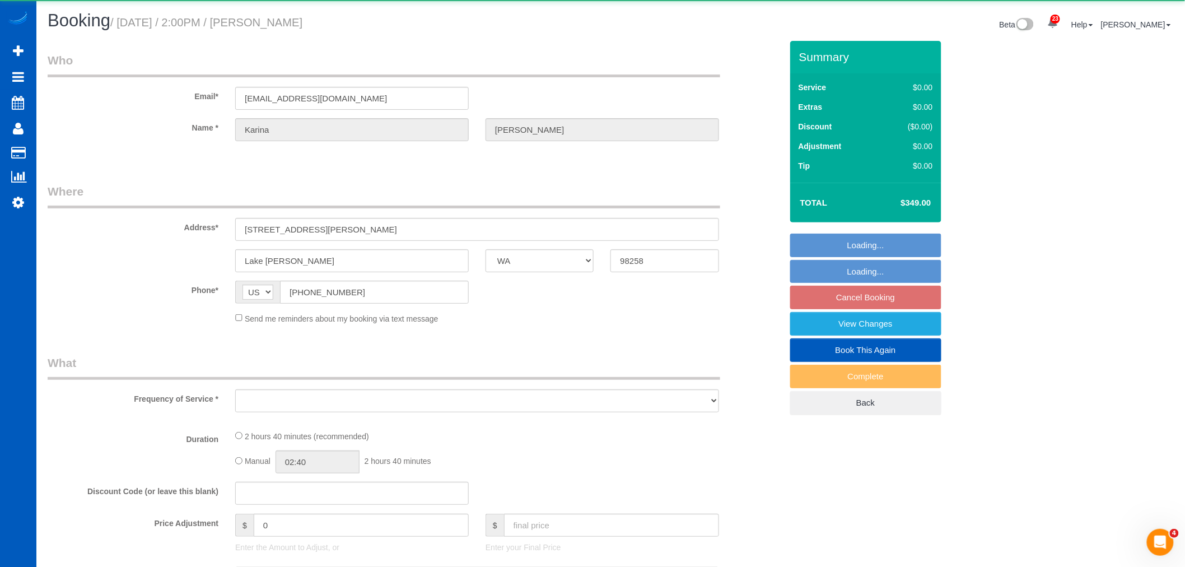
select select "4"
select select "spot48"
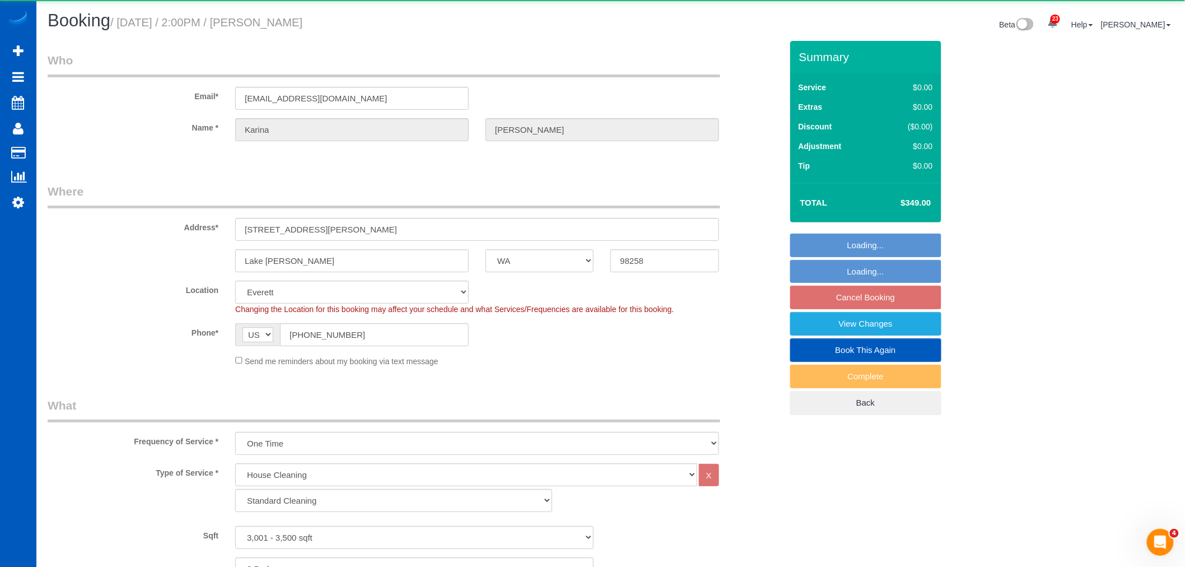
select select "object:11188"
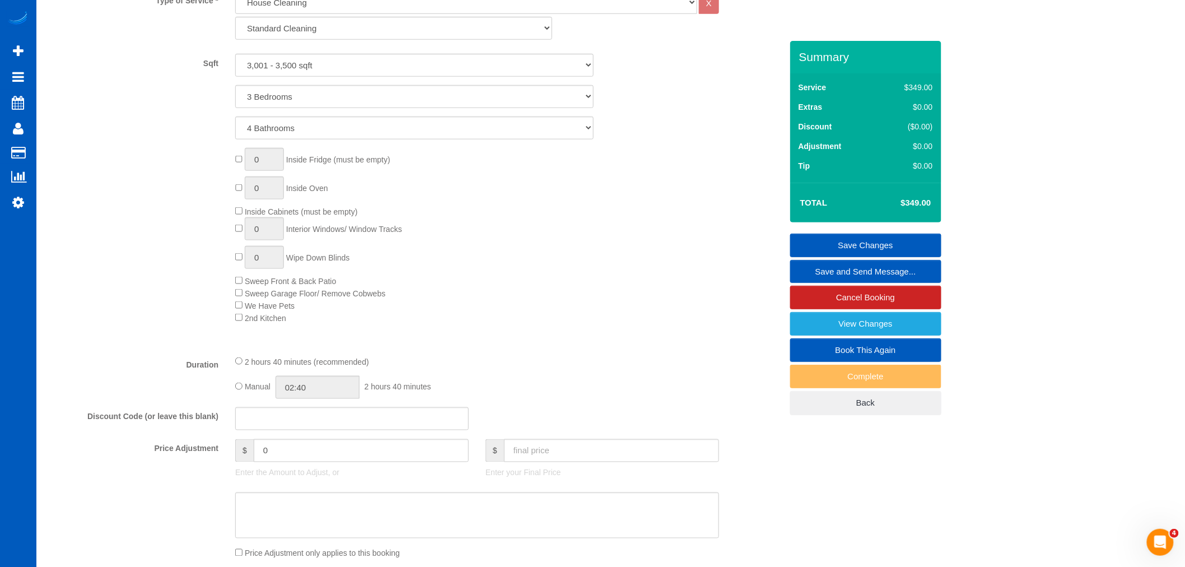
scroll to position [497, 0]
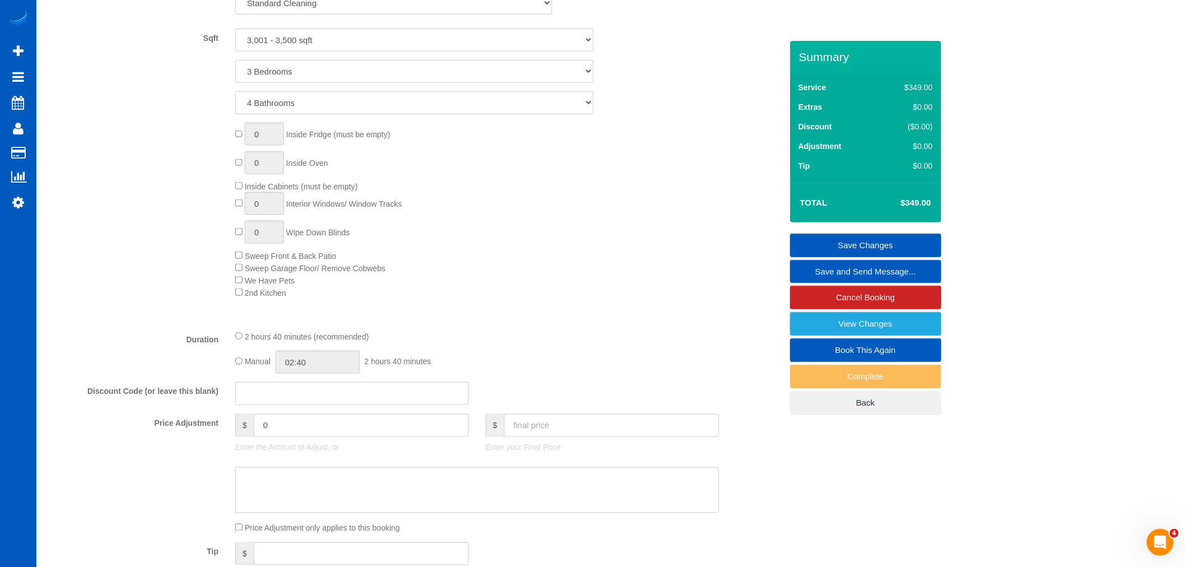
click at [241, 361] on div "Manual 02:40 2 hours 40 minutes" at bounding box center [477, 361] width 484 height 23
click at [325, 366] on input "02:40" at bounding box center [317, 361] width 84 height 23
type input "03:30"
click at [306, 420] on li "03:30" at bounding box center [305, 427] width 50 height 15
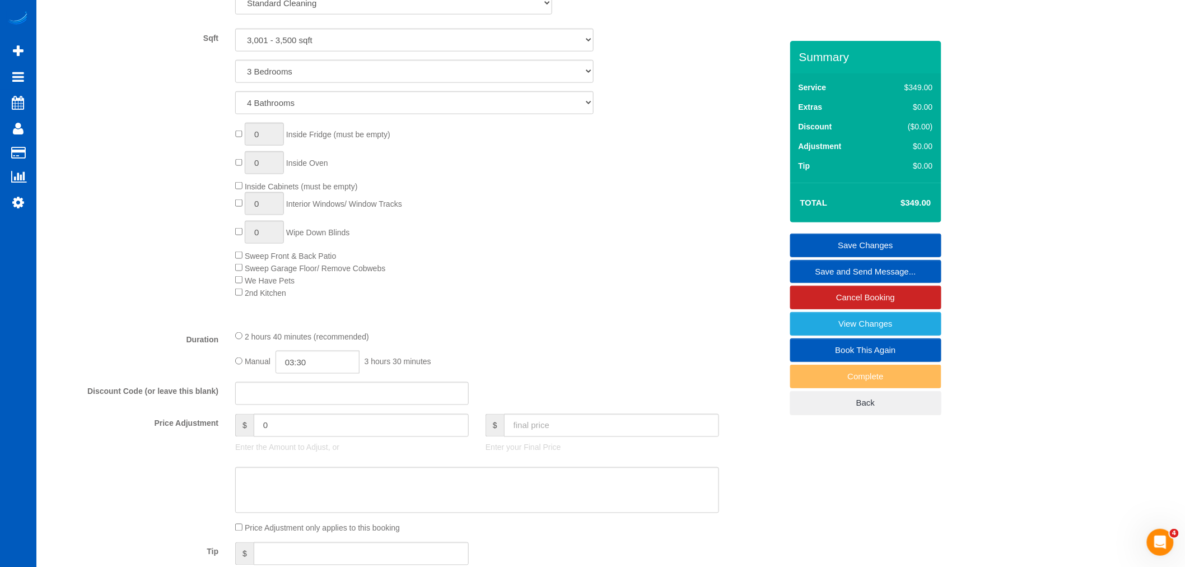
select select "spot63"
click at [490, 321] on div "Type of Service * House Cleaning X Standard Cleaning Deep Cleaning Move In/ Out…" at bounding box center [415, 143] width 734 height 355
click at [876, 244] on link "Save Changes" at bounding box center [865, 245] width 151 height 24
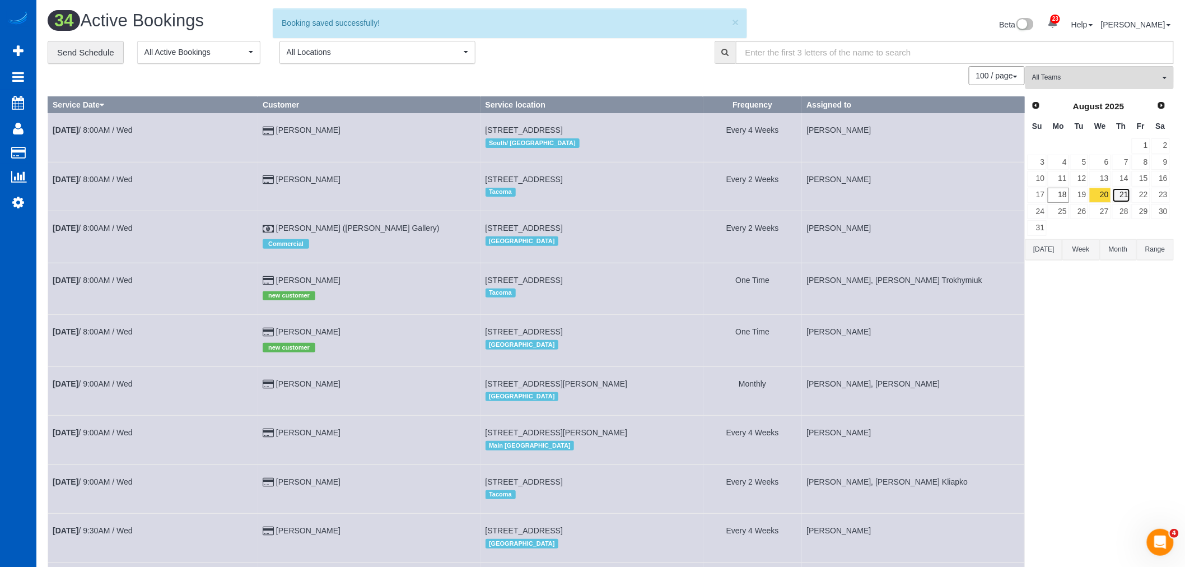
click at [1120, 193] on link "21" at bounding box center [1121, 195] width 18 height 15
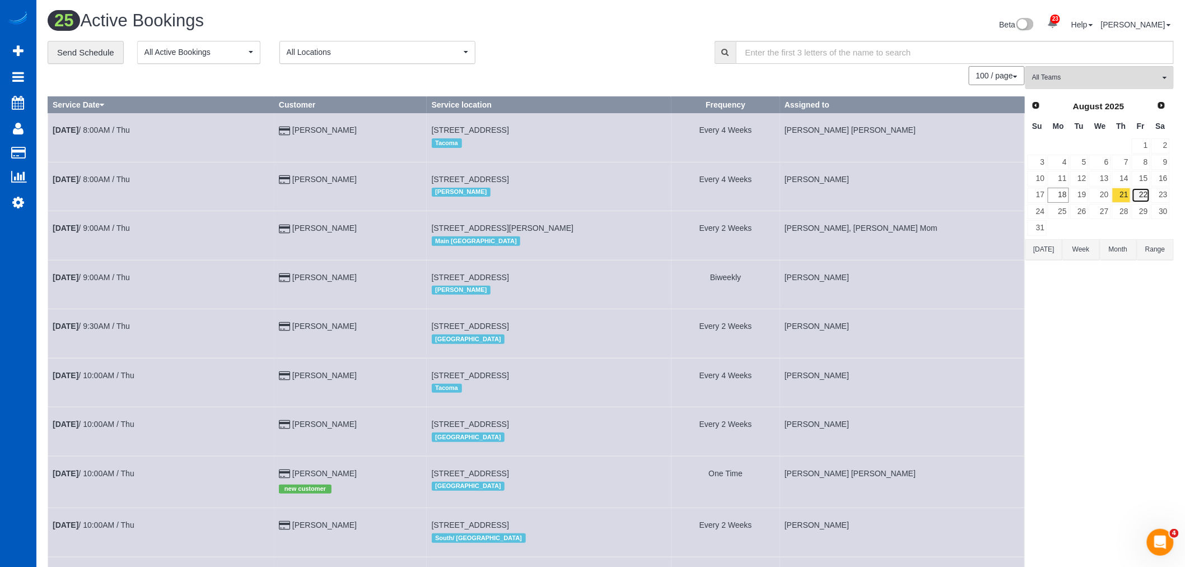
click at [1140, 193] on link "22" at bounding box center [1141, 195] width 18 height 15
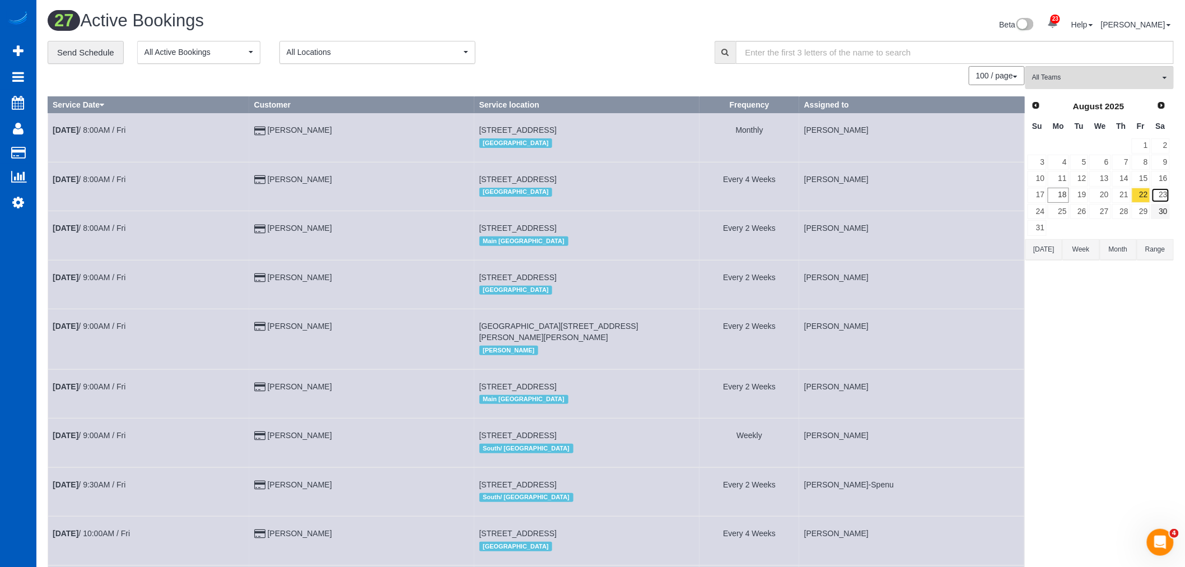
click at [1162, 195] on link "23" at bounding box center [1160, 195] width 18 height 15
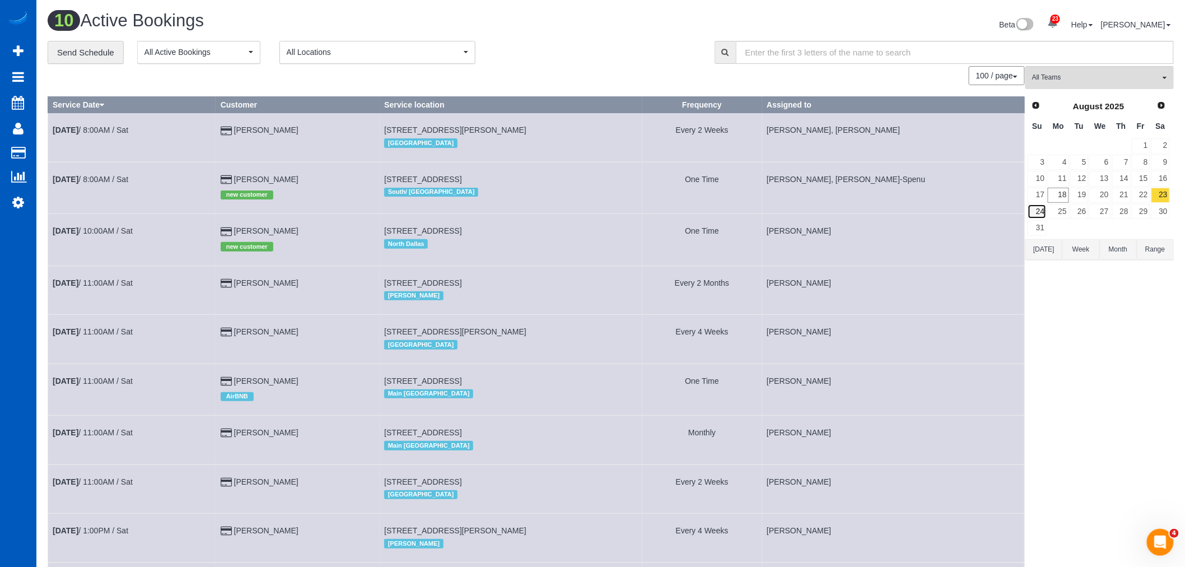
click at [1045, 208] on link "24" at bounding box center [1036, 211] width 19 height 15
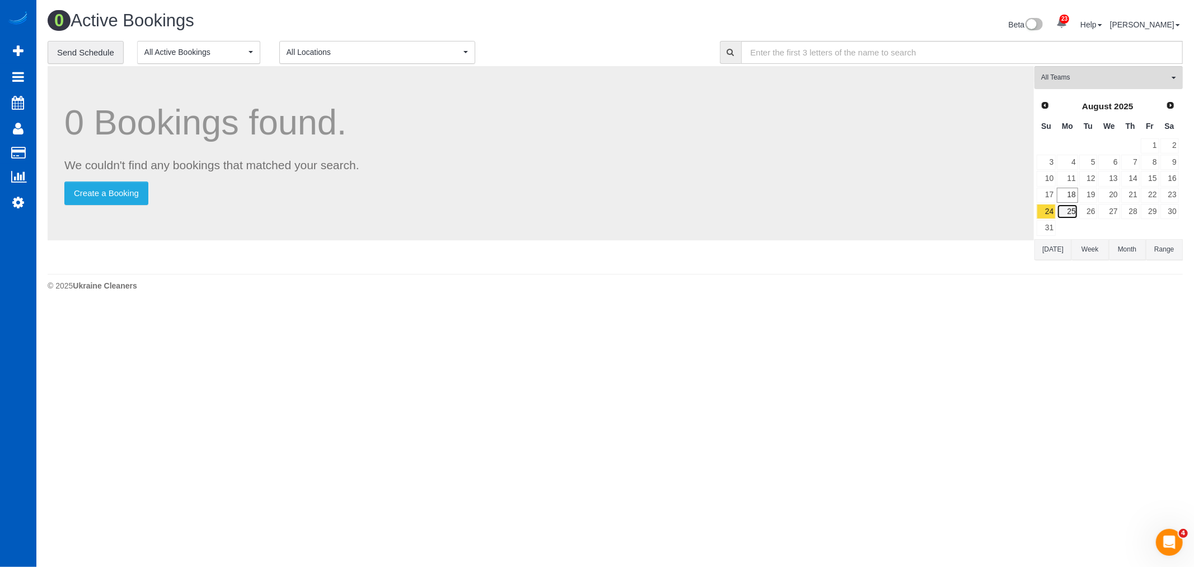
click at [1066, 208] on link "25" at bounding box center [1067, 211] width 21 height 15
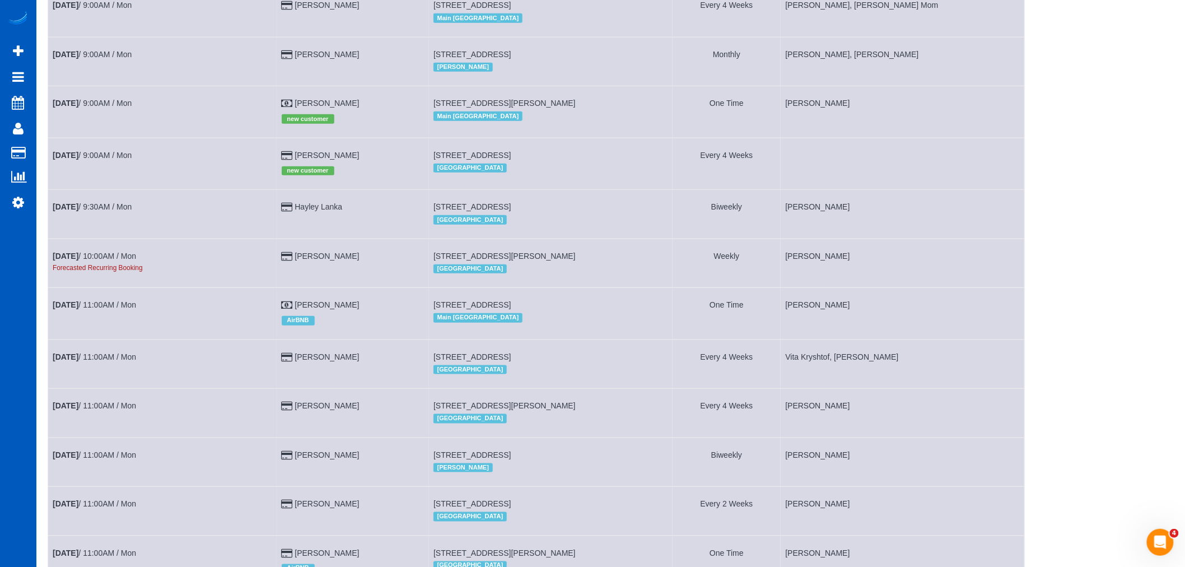
scroll to position [13, 0]
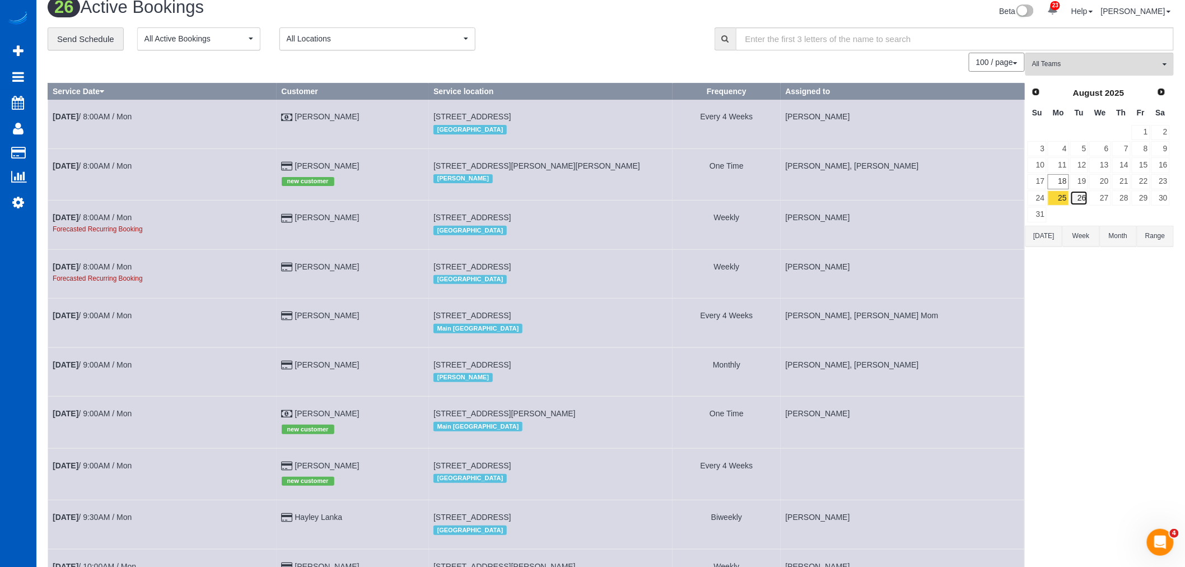
click at [1082, 197] on link "26" at bounding box center [1079, 197] width 18 height 15
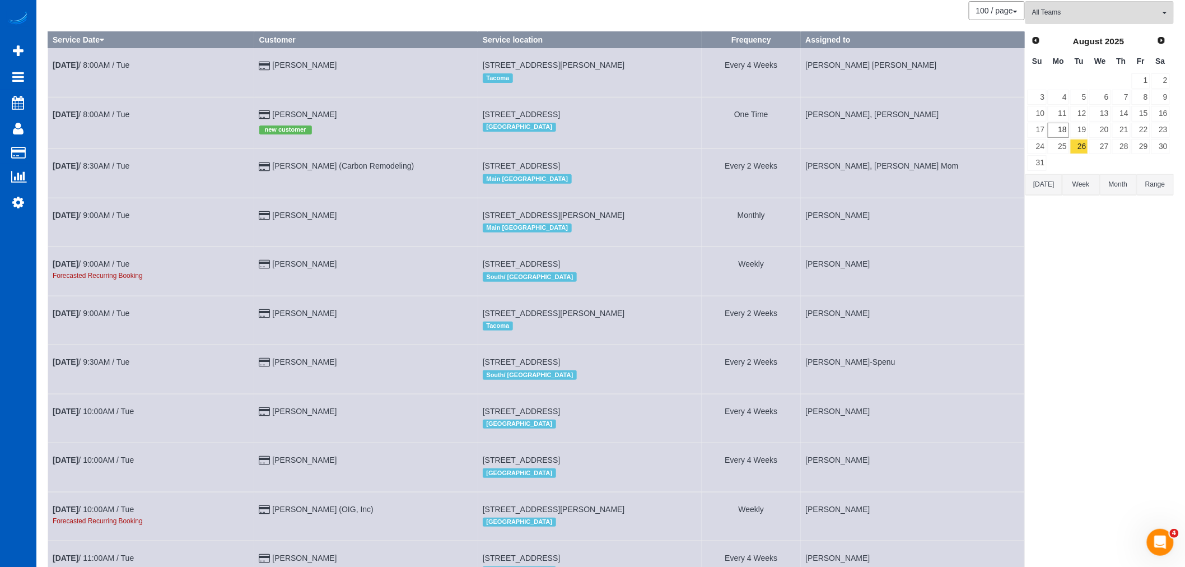
scroll to position [0, 0]
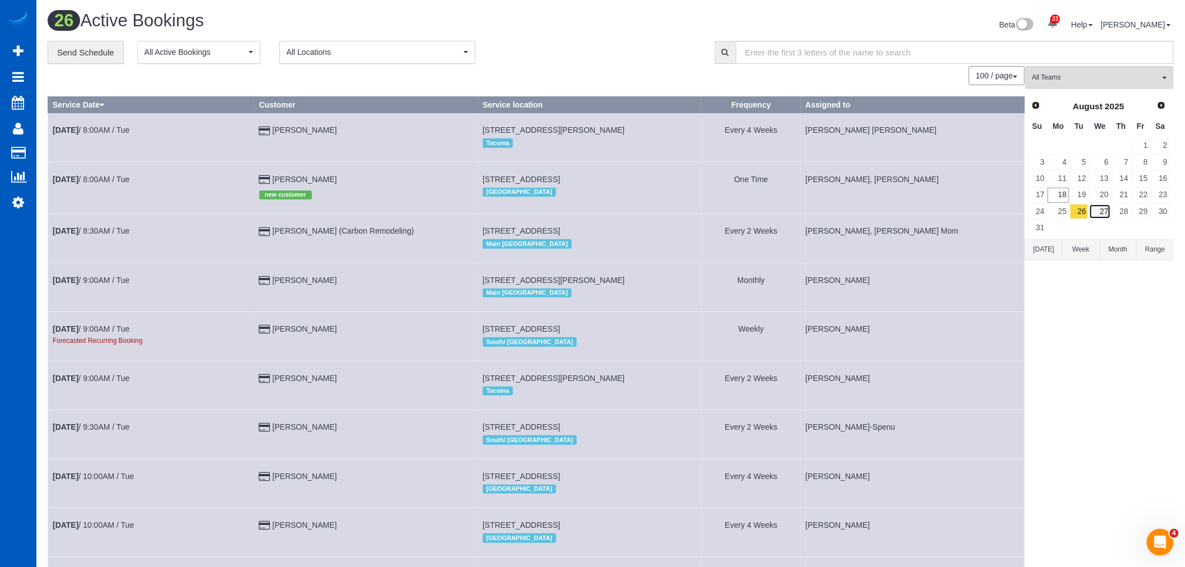
click at [1105, 213] on link "27" at bounding box center [1099, 211] width 21 height 15
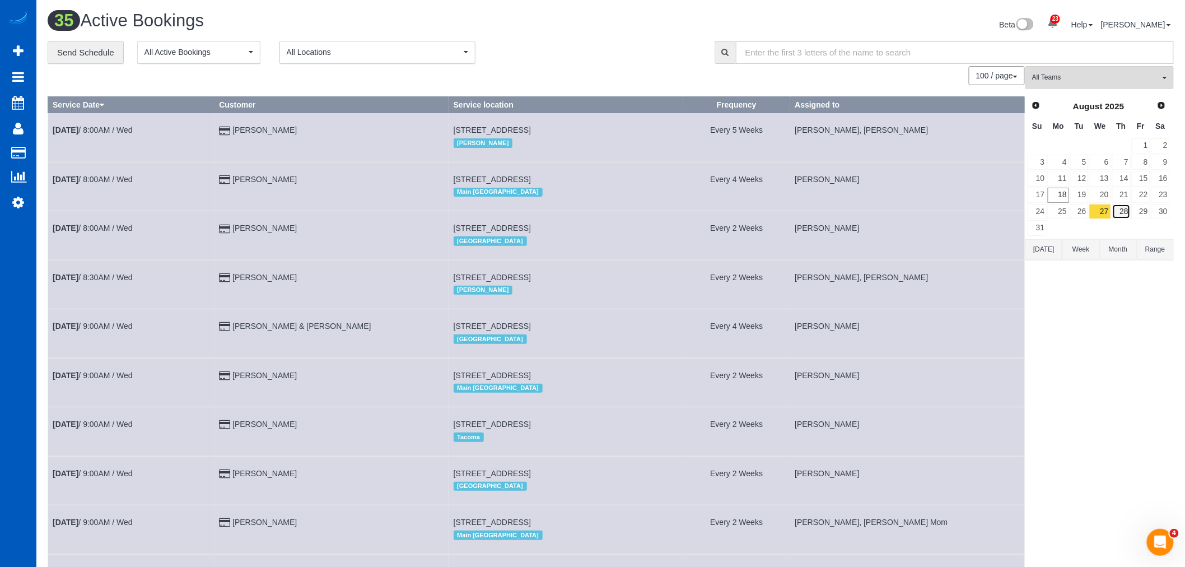
click at [1119, 208] on link "28" at bounding box center [1121, 211] width 18 height 15
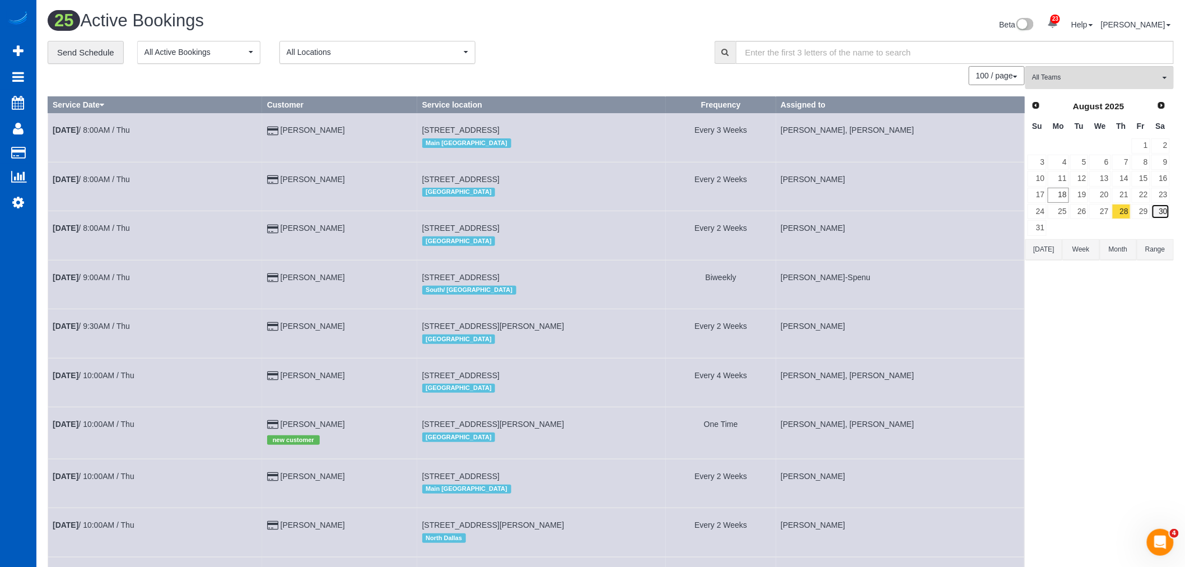
click at [1163, 211] on link "30" at bounding box center [1160, 211] width 18 height 15
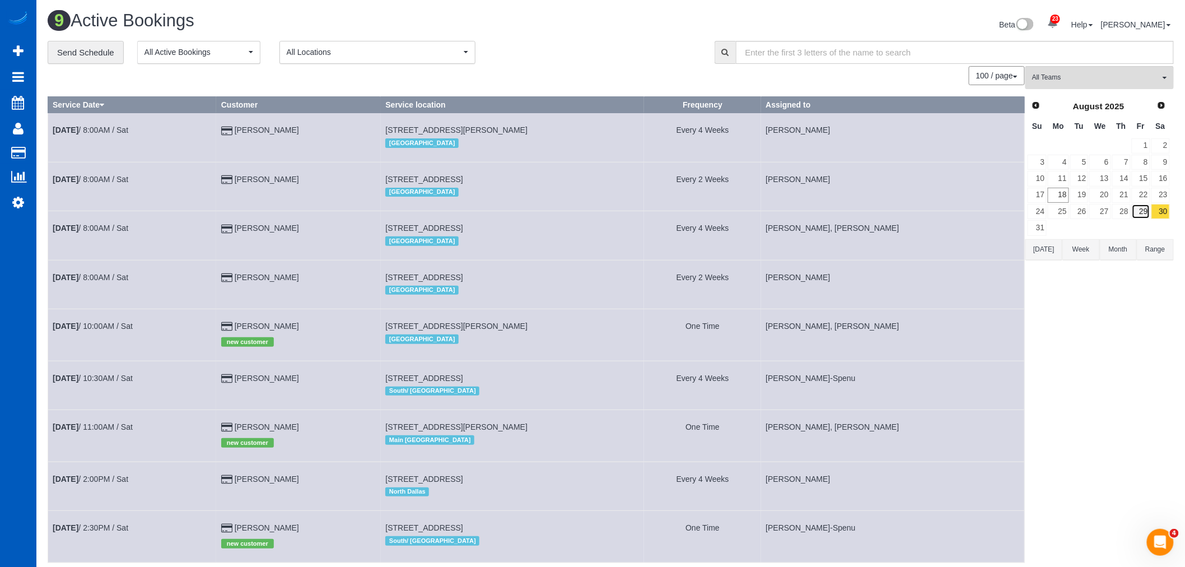
click at [1146, 209] on link "29" at bounding box center [1141, 211] width 18 height 15
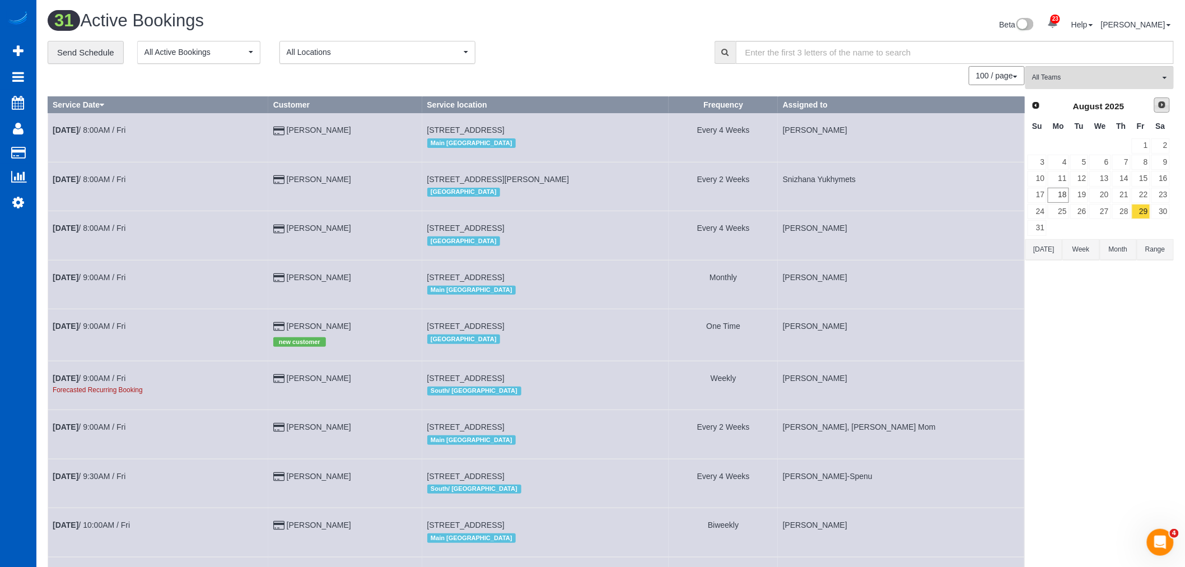
click at [1159, 103] on span "Next" at bounding box center [1161, 104] width 9 height 9
click at [1056, 144] on link "1" at bounding box center [1058, 145] width 21 height 15
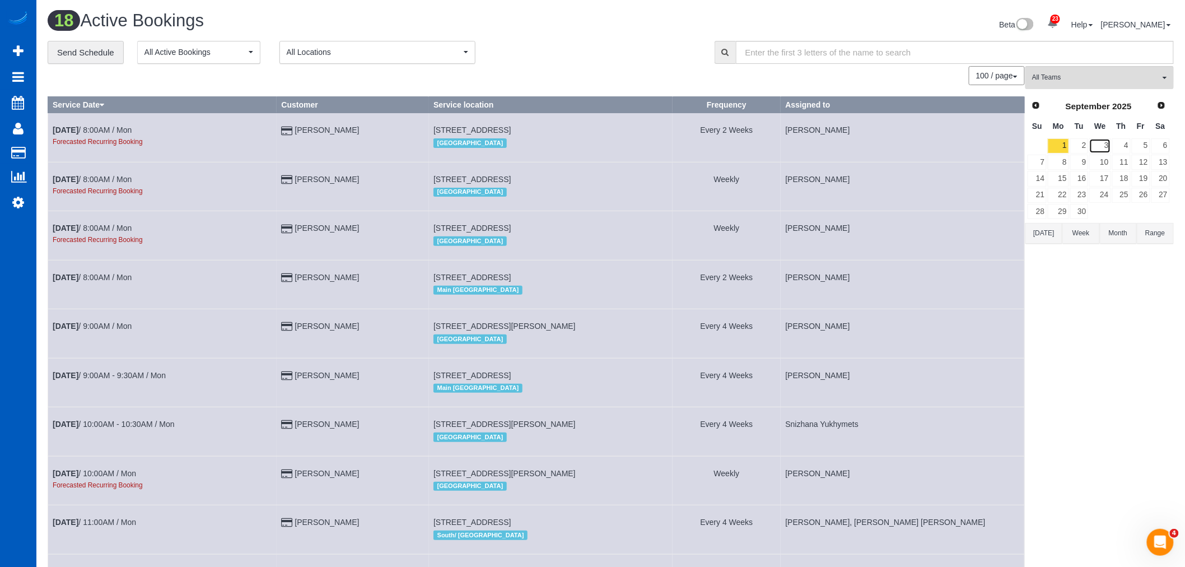
click at [1095, 150] on link "3" at bounding box center [1099, 145] width 21 height 15
click at [1084, 146] on link "2" at bounding box center [1079, 145] width 18 height 15
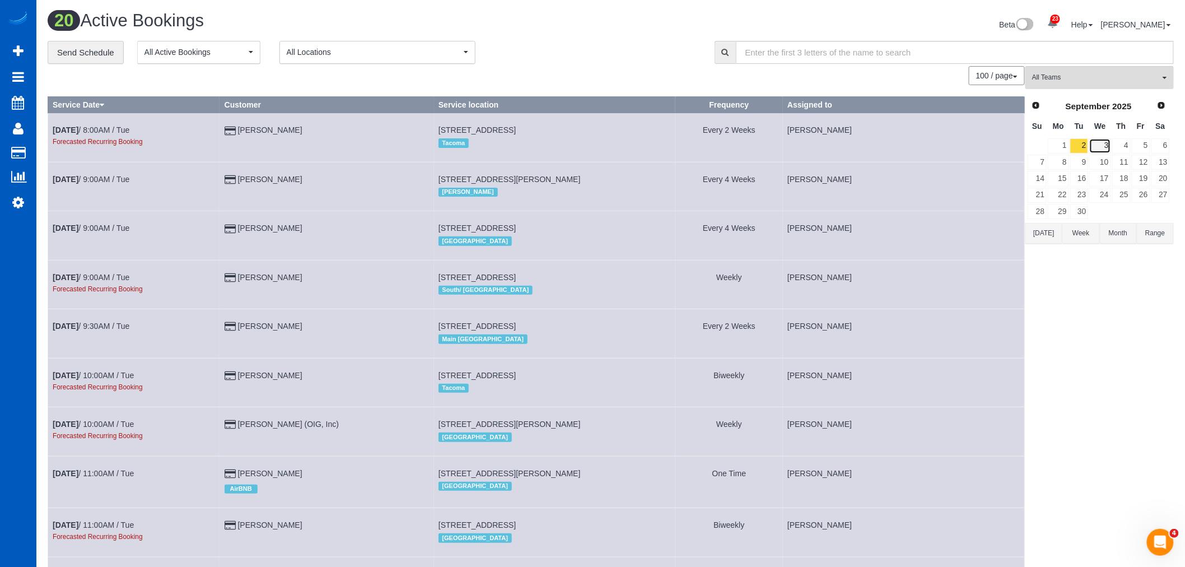
click at [1100, 141] on link "3" at bounding box center [1099, 145] width 21 height 15
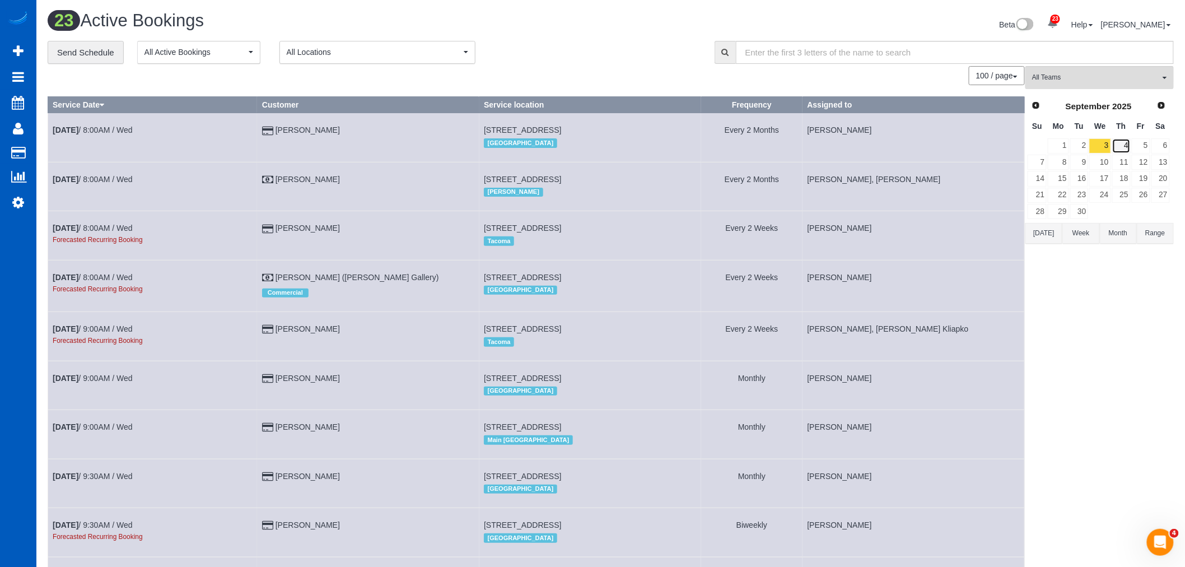
click at [1126, 147] on link "4" at bounding box center [1121, 145] width 18 height 15
